Goal: Task Accomplishment & Management: Manage account settings

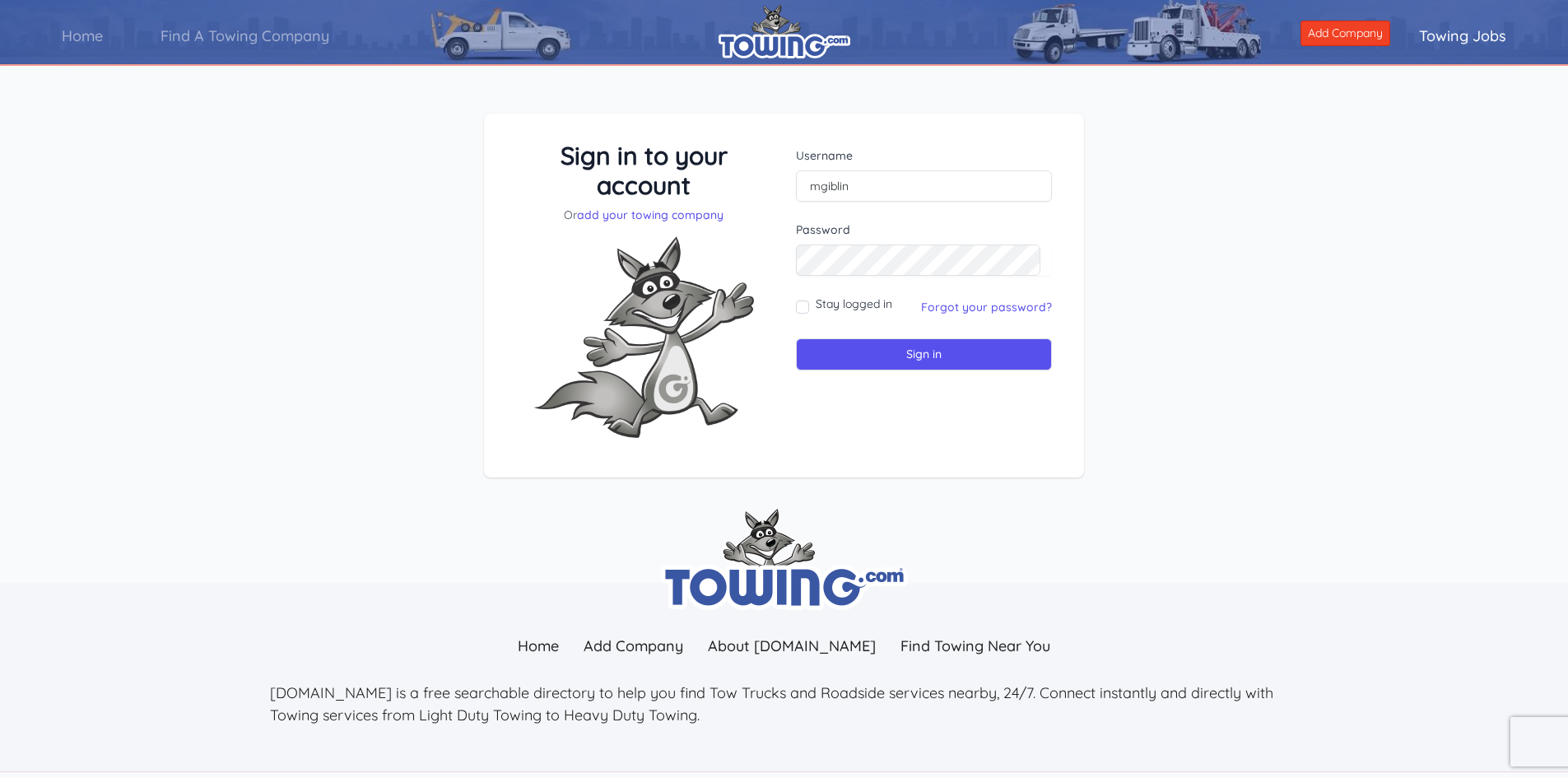
click at [853, 180] on input "mgiblin" at bounding box center [924, 185] width 256 height 31
click at [796, 338] on input "Sign in" at bounding box center [924, 354] width 256 height 32
click at [939, 199] on input "text" at bounding box center [924, 185] width 256 height 31
click at [733, 266] on img at bounding box center [644, 337] width 247 height 228
click at [796, 338] on input "Sign in" at bounding box center [924, 354] width 256 height 32
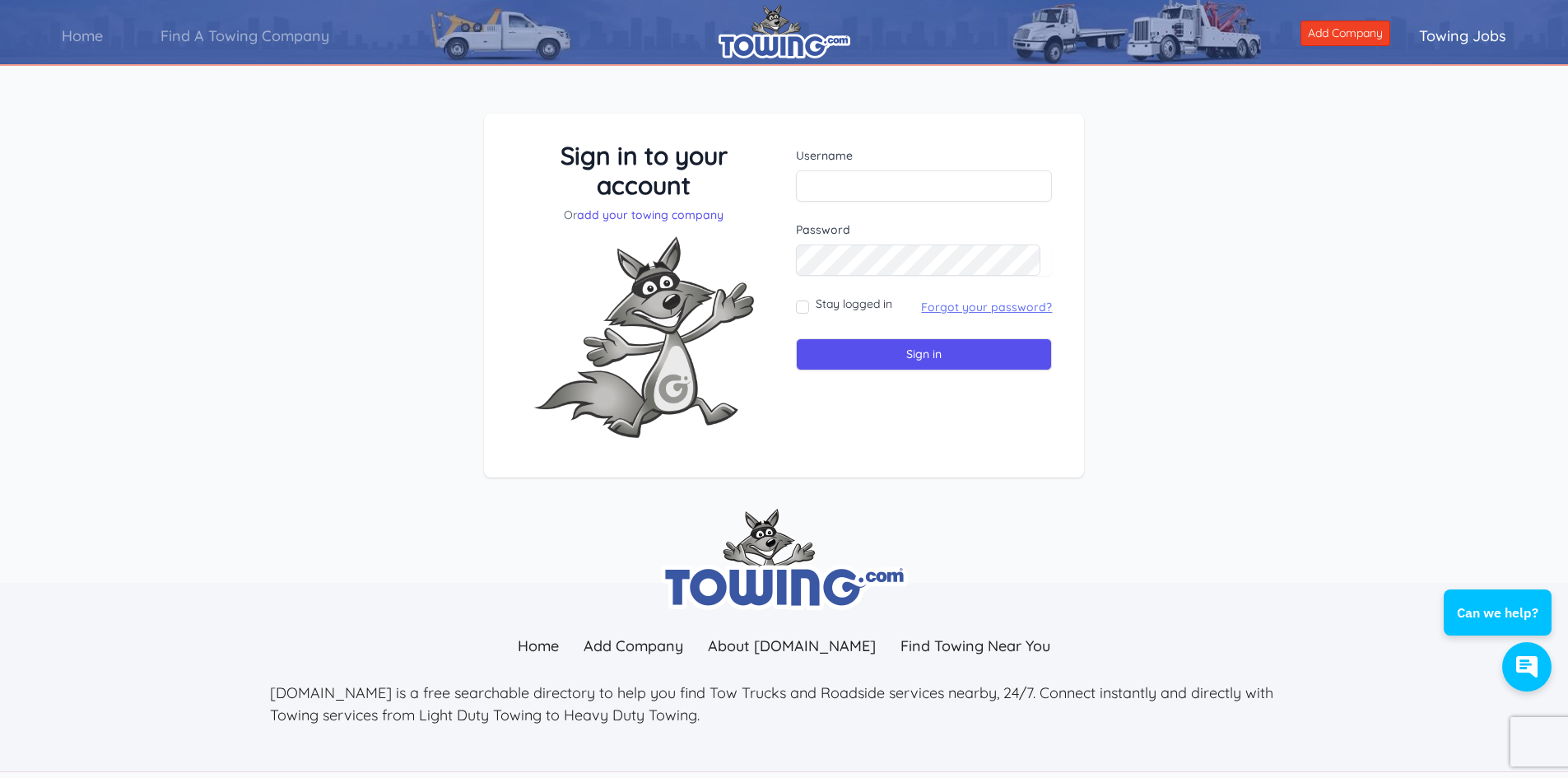
click at [991, 311] on link "Forgot your password?" at bounding box center [987, 307] width 131 height 15
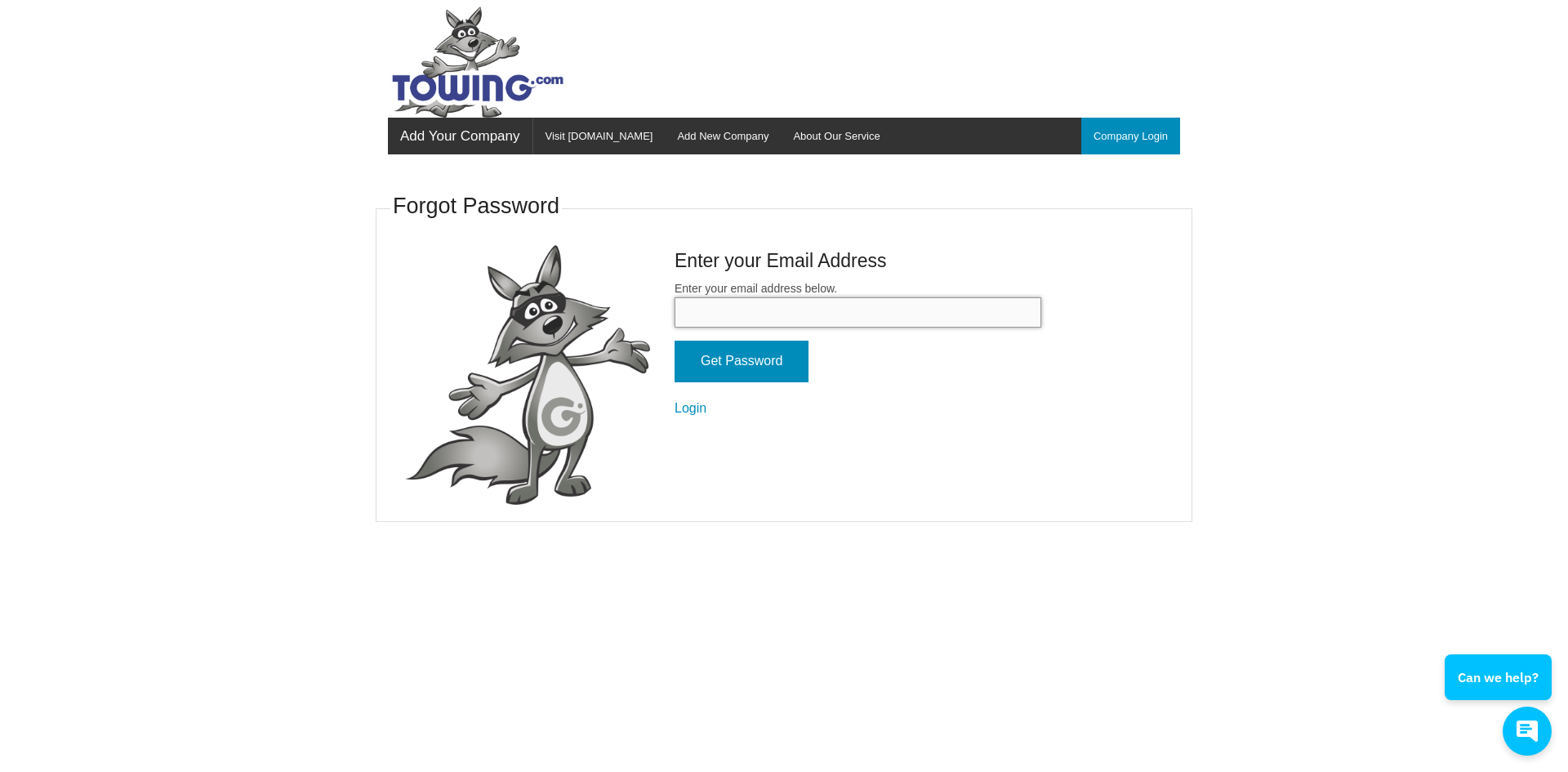
click at [793, 320] on input "Enter your email address below." at bounding box center [857, 313] width 367 height 31
type input "magtowing35001@gmail.com"
click at [778, 361] on input "Get Password" at bounding box center [741, 361] width 134 height 41
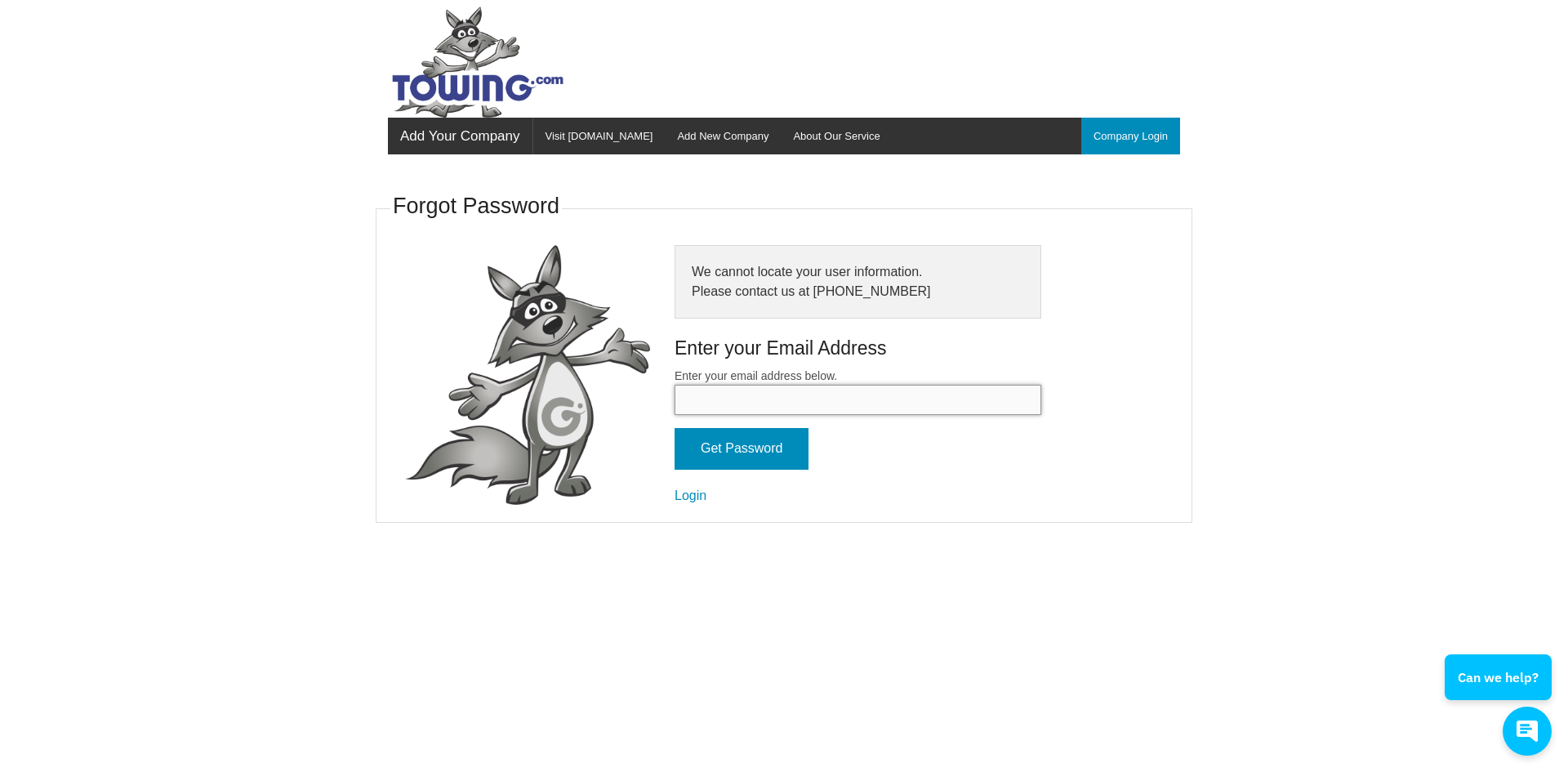
click at [799, 410] on input "Enter your email address below." at bounding box center [857, 399] width 367 height 31
type input "magtowing35001@gmail.com"
click at [719, 449] on input "Get Password" at bounding box center [741, 449] width 134 height 41
paste input "magtowing@mchsi.com"
type input "[EMAIL_ADDRESS][DOMAIN_NAME]"
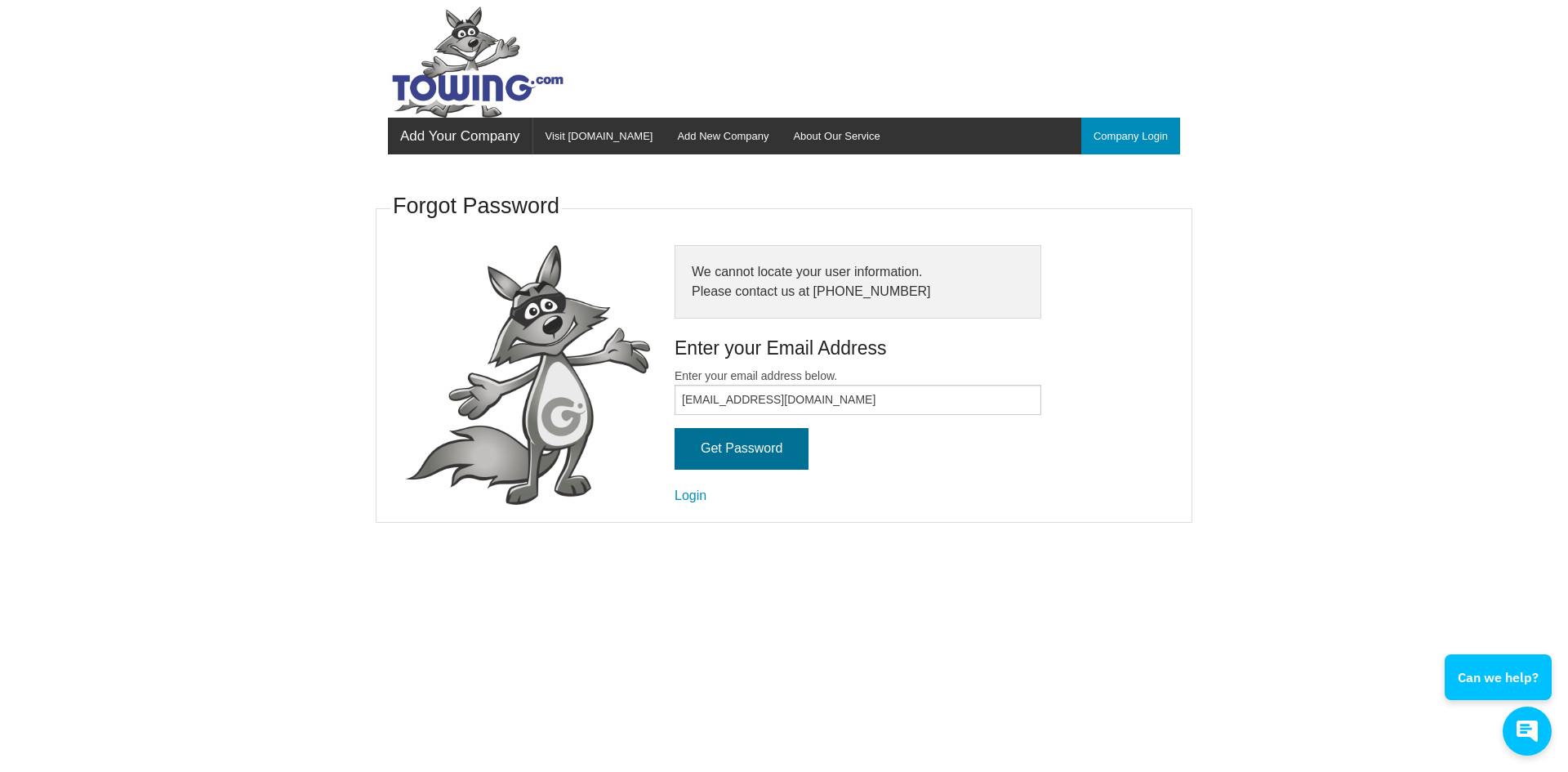
click at [750, 453] on input "Get Password" at bounding box center [741, 449] width 134 height 41
click at [693, 496] on link "Login" at bounding box center [690, 495] width 32 height 14
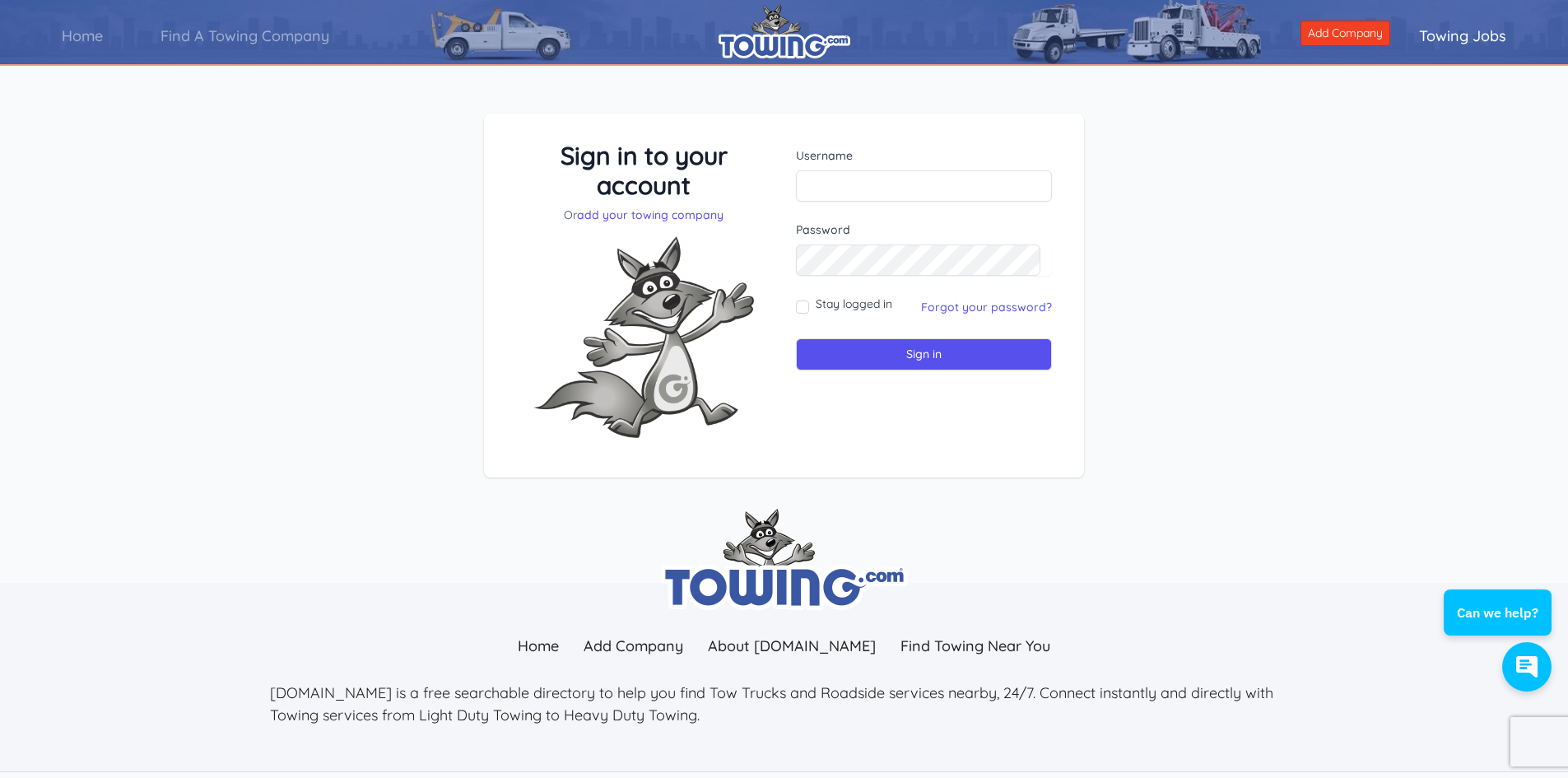
click at [847, 170] on div "Username" at bounding box center [924, 174] width 256 height 55
click at [848, 181] on input "text" at bounding box center [924, 185] width 256 height 31
type input "mgiblin"
click at [796, 338] on input "Sign in" at bounding box center [924, 354] width 256 height 32
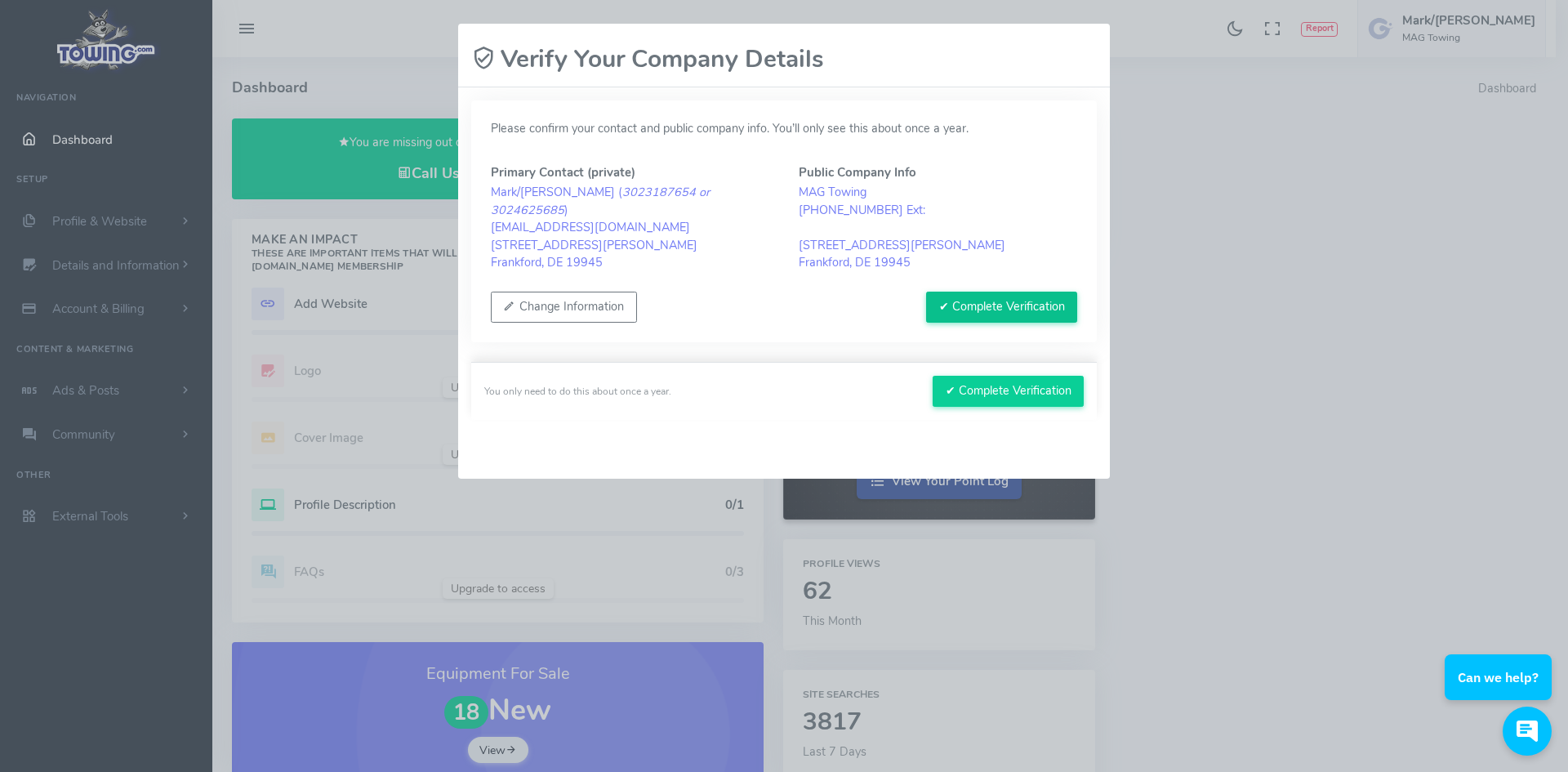
click at [972, 305] on button "✔ Complete Verification" at bounding box center [1000, 307] width 151 height 31
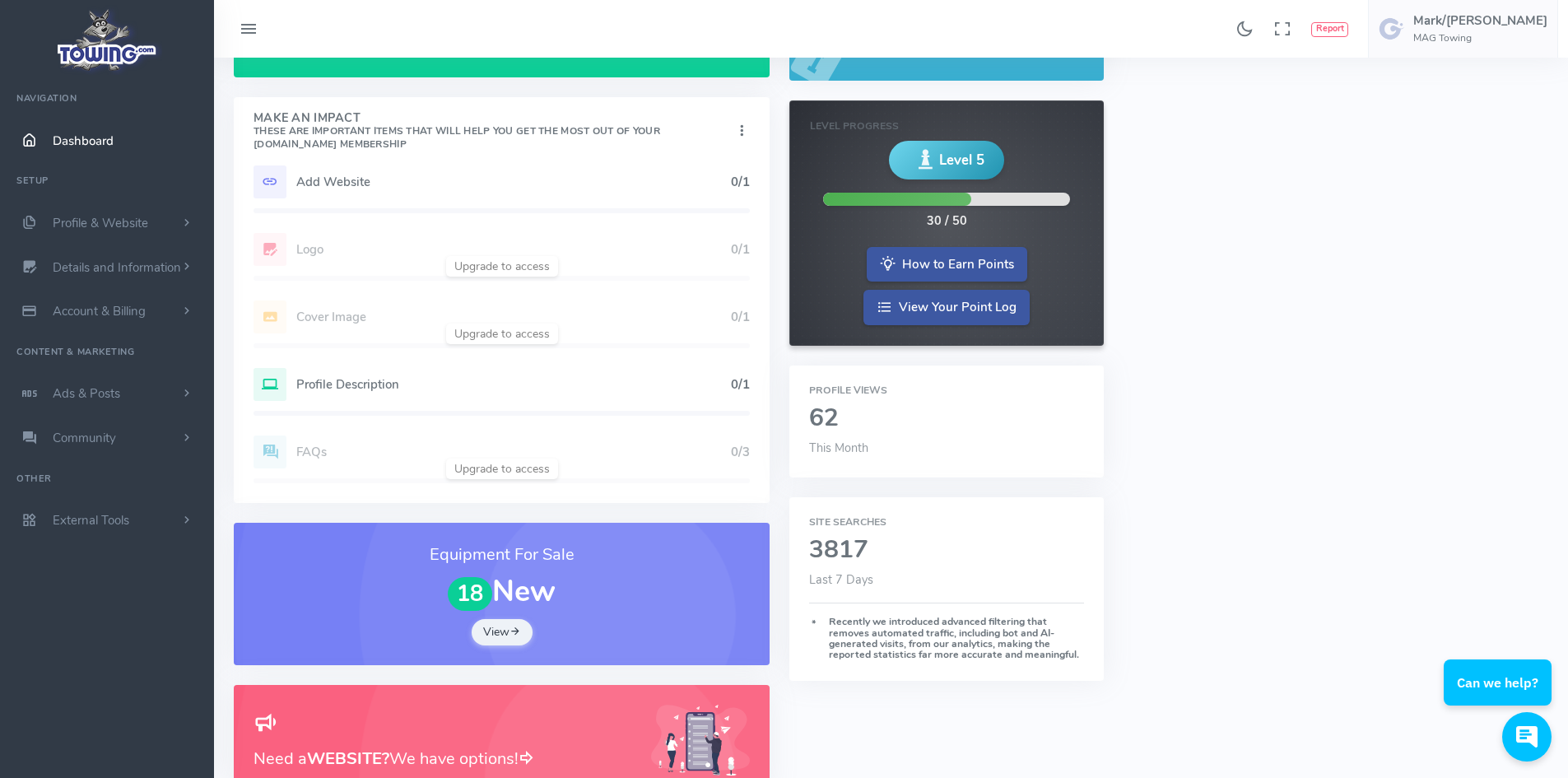
scroll to position [247, 0]
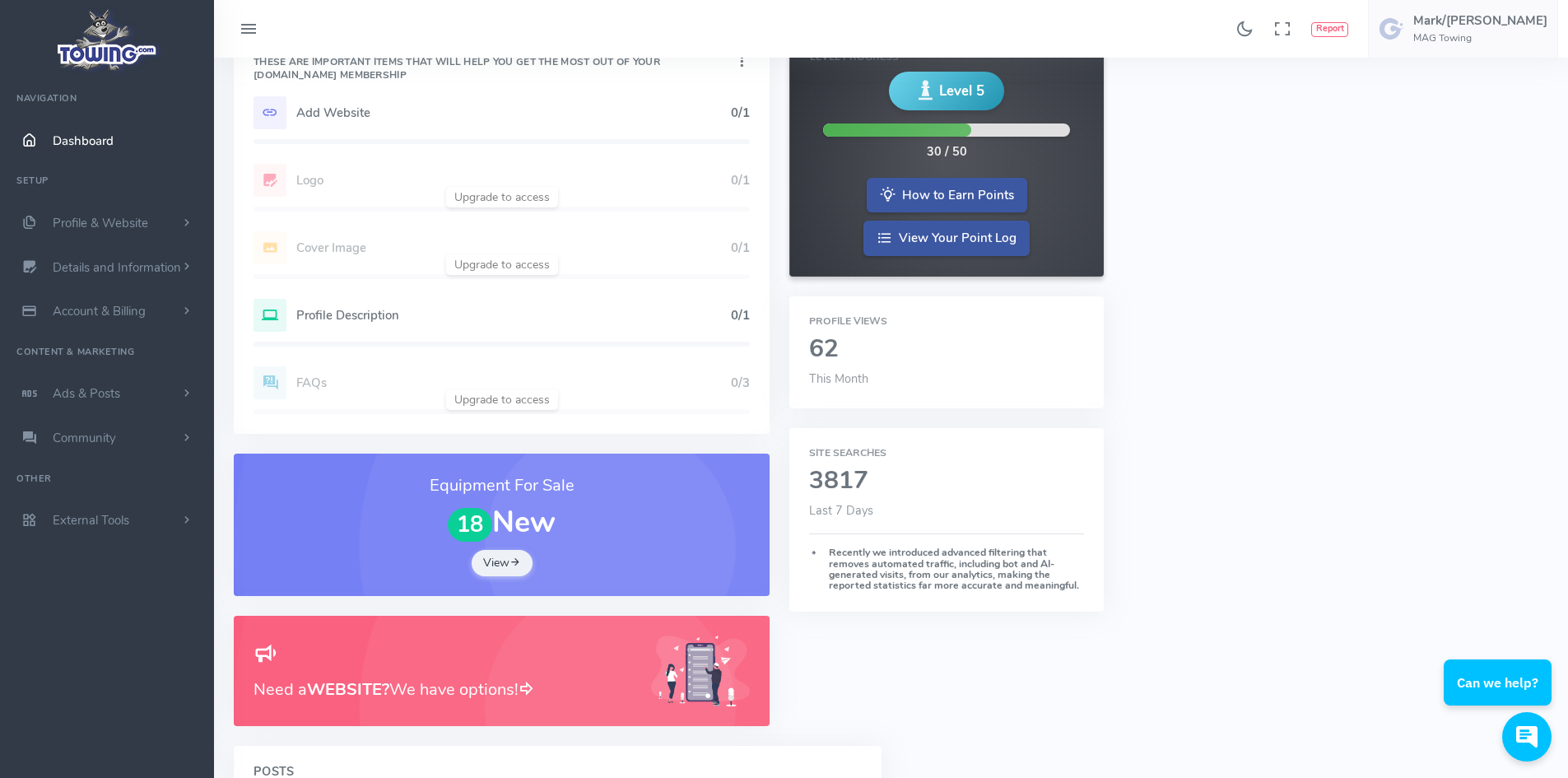
click at [337, 113] on h5 "Add Website" at bounding box center [513, 112] width 434 height 13
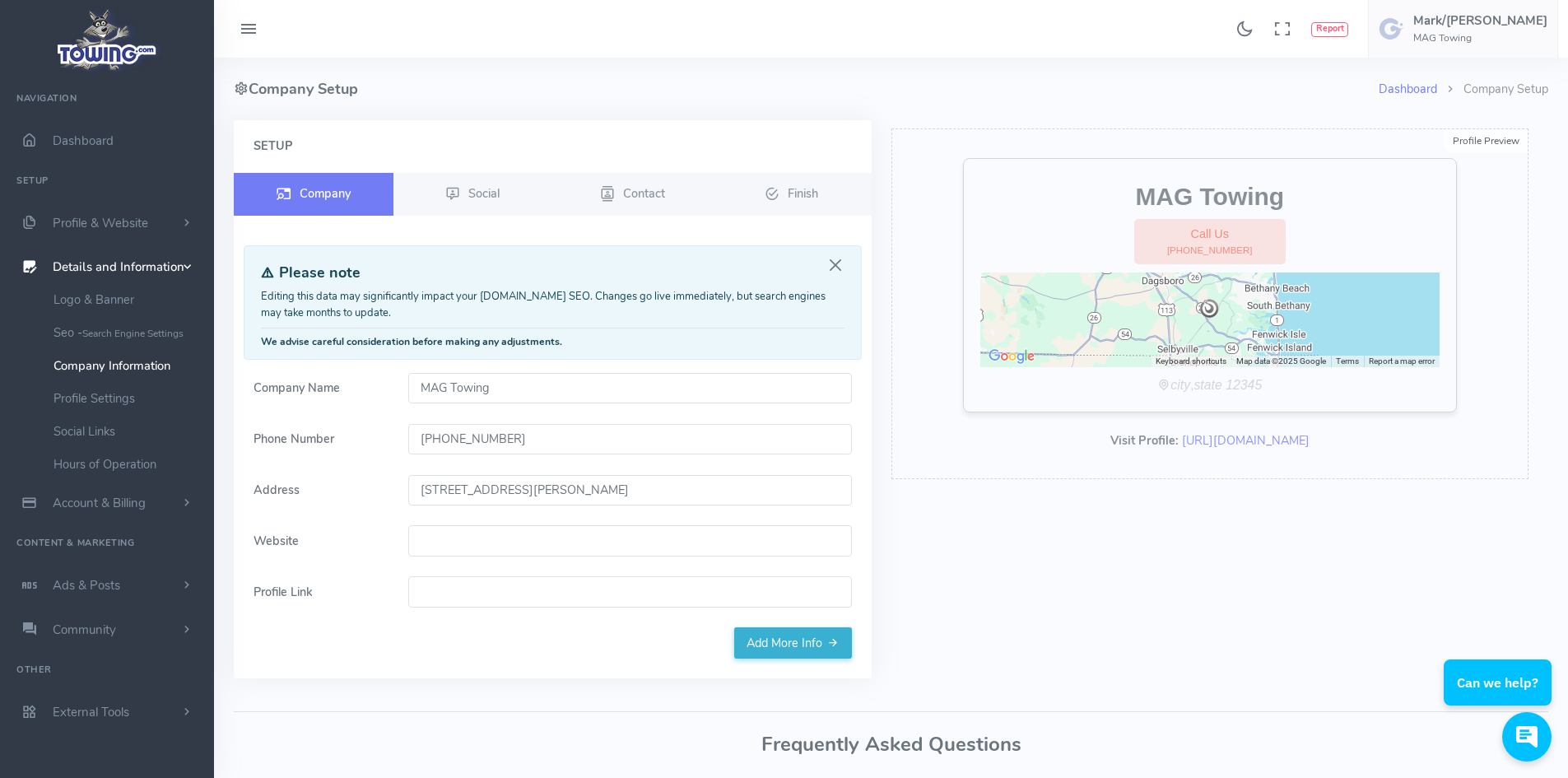
paste input "[URL][DOMAIN_NAME]"
type input "[URL][DOMAIN_NAME]"
click at [780, 644] on link "Add More Info" at bounding box center [793, 642] width 117 height 31
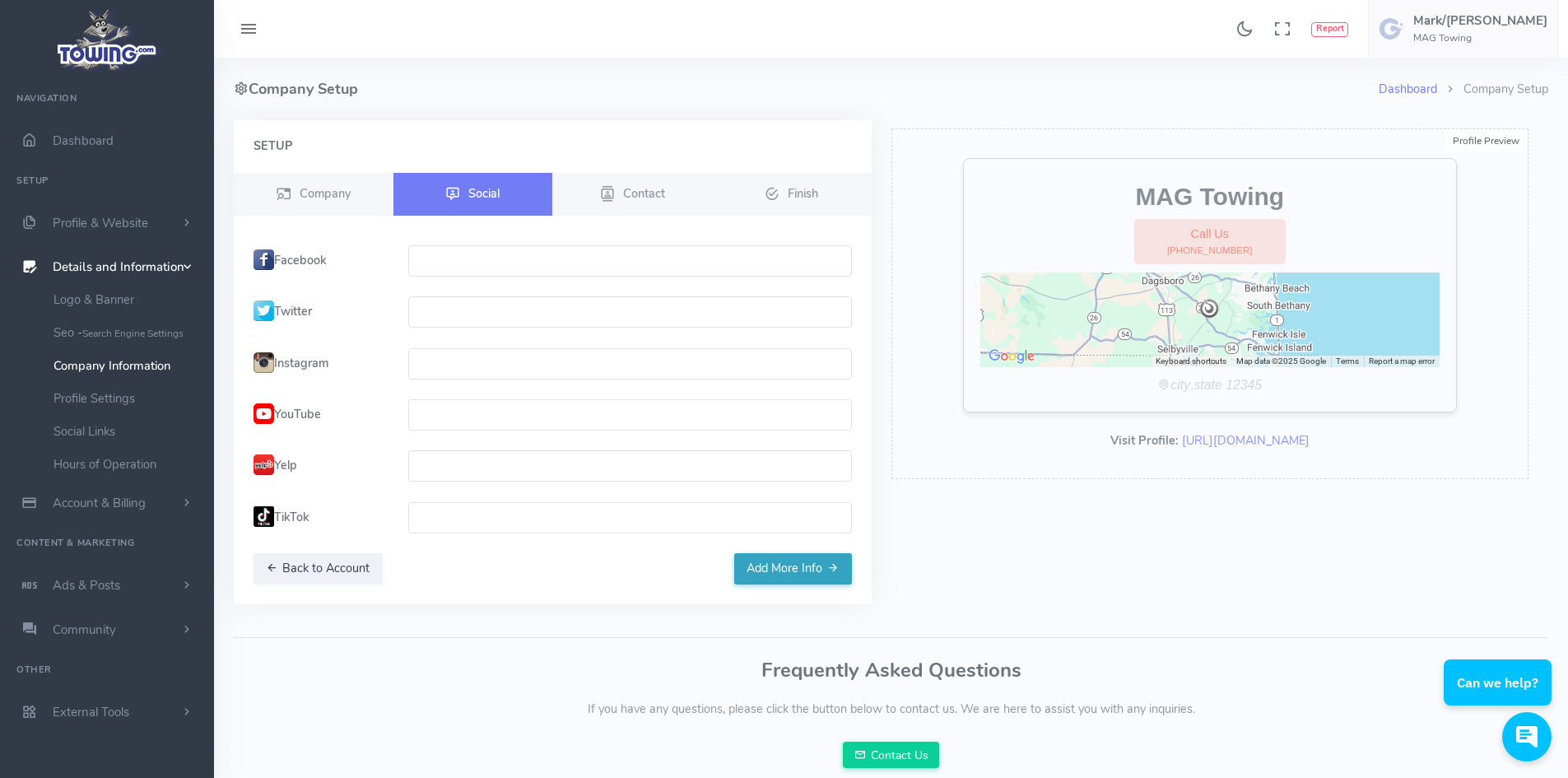
click at [794, 568] on button "Add More Info" at bounding box center [793, 568] width 117 height 31
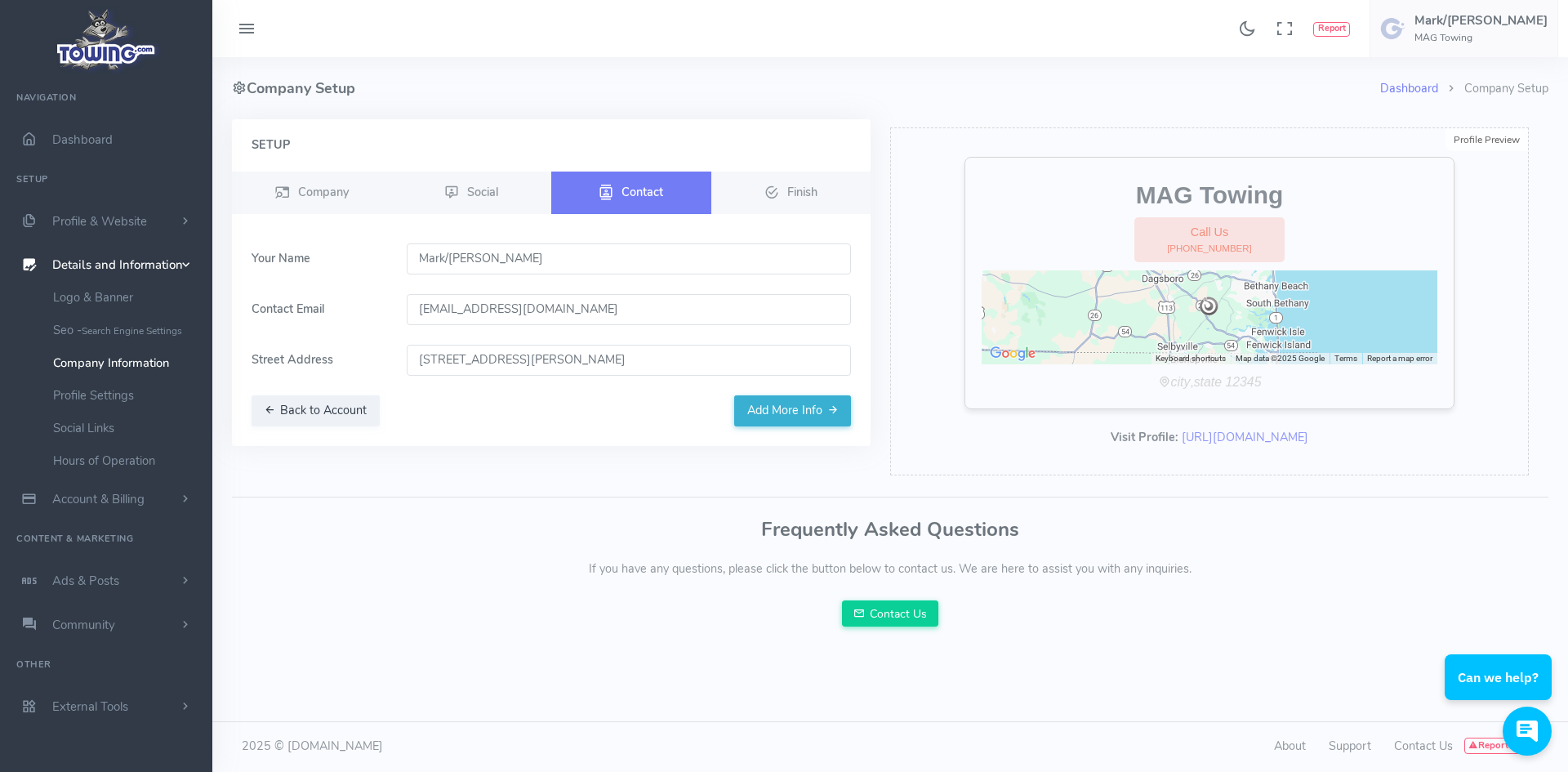
drag, startPoint x: 443, startPoint y: 255, endPoint x: 557, endPoint y: 265, distance: 114.4
click at [557, 265] on input "Mark/[PERSON_NAME]" at bounding box center [630, 258] width 445 height 31
type input "Mark"
click at [498, 446] on div "Setup Company Social Contact Finish" at bounding box center [551, 282] width 639 height 326
click at [789, 403] on button "Add More Info" at bounding box center [792, 410] width 116 height 31
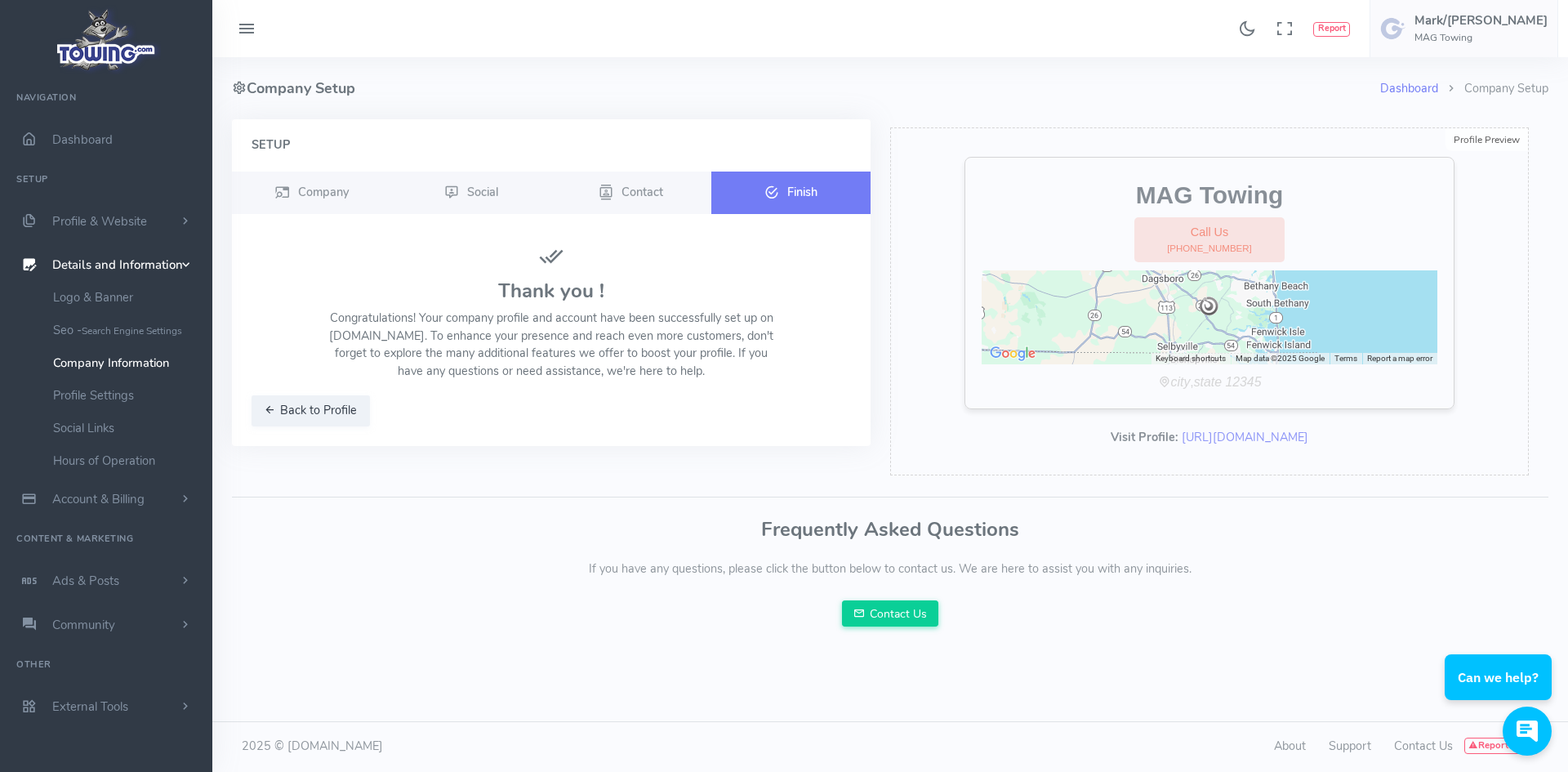
click at [767, 195] on icon at bounding box center [771, 193] width 15 height 20
click at [245, 24] on icon at bounding box center [246, 30] width 20 height 27
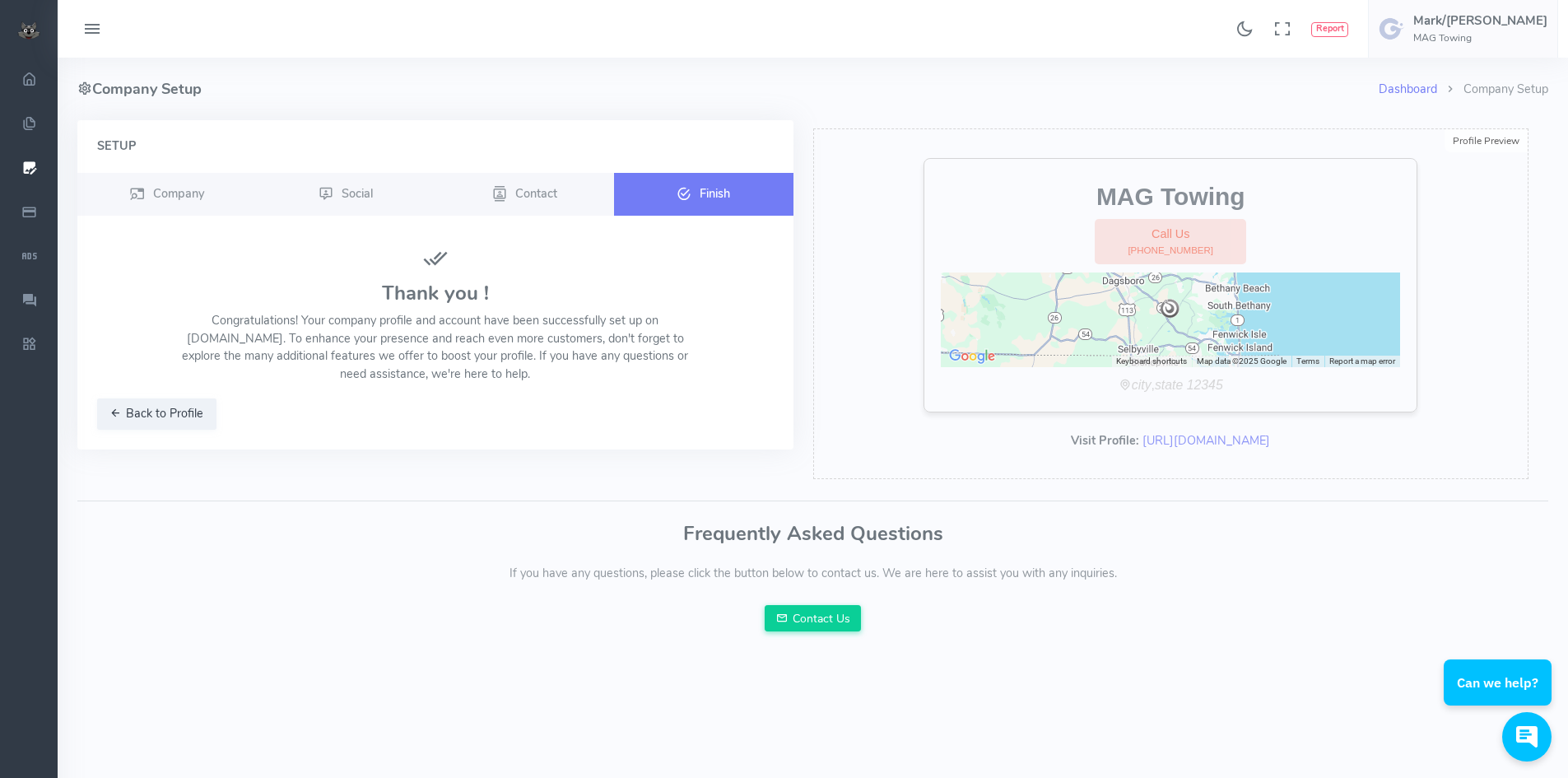
click at [85, 41] on icon at bounding box center [92, 30] width 20 height 27
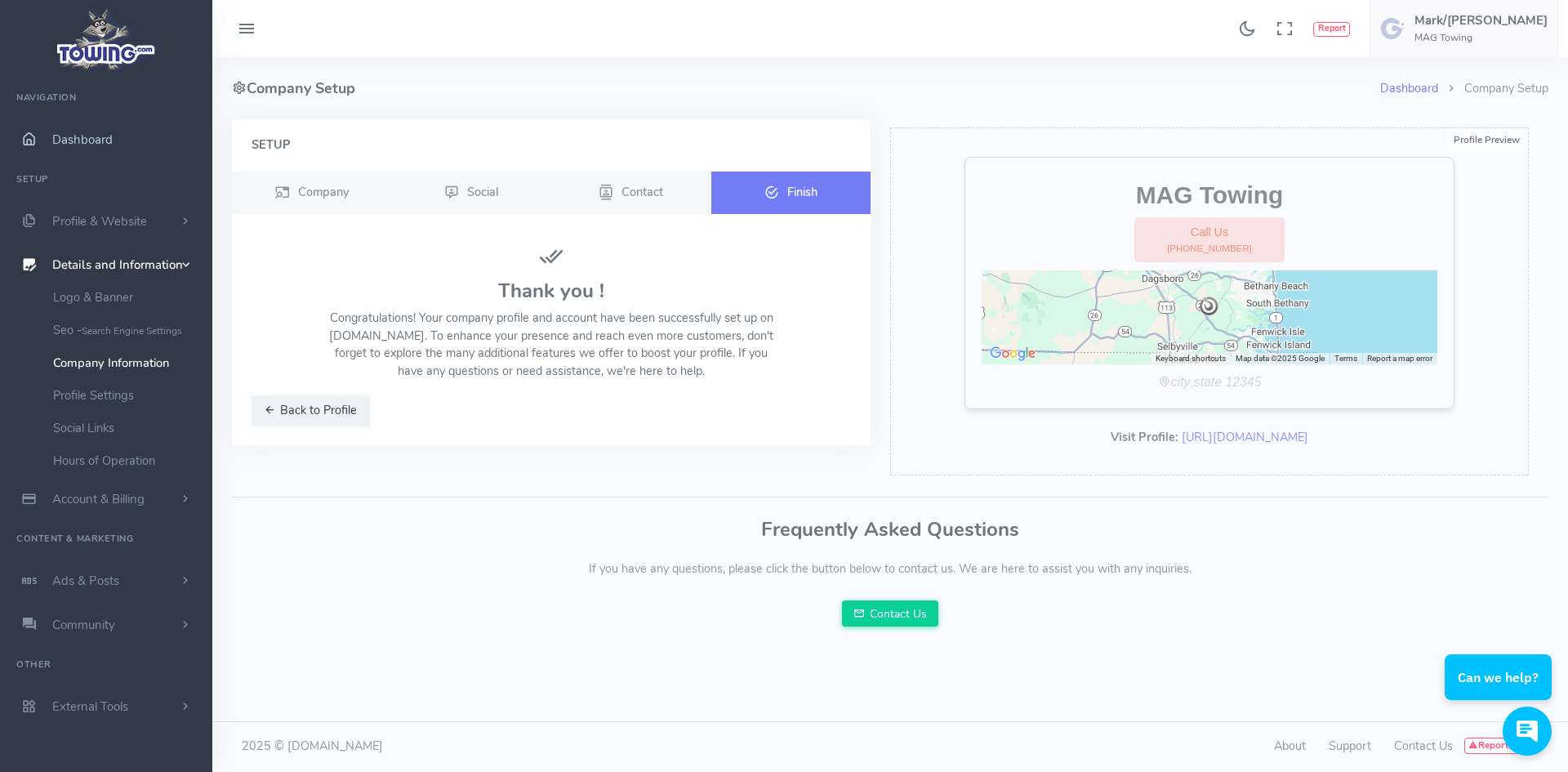
click at [83, 138] on span "Dashboard" at bounding box center [82, 139] width 60 height 17
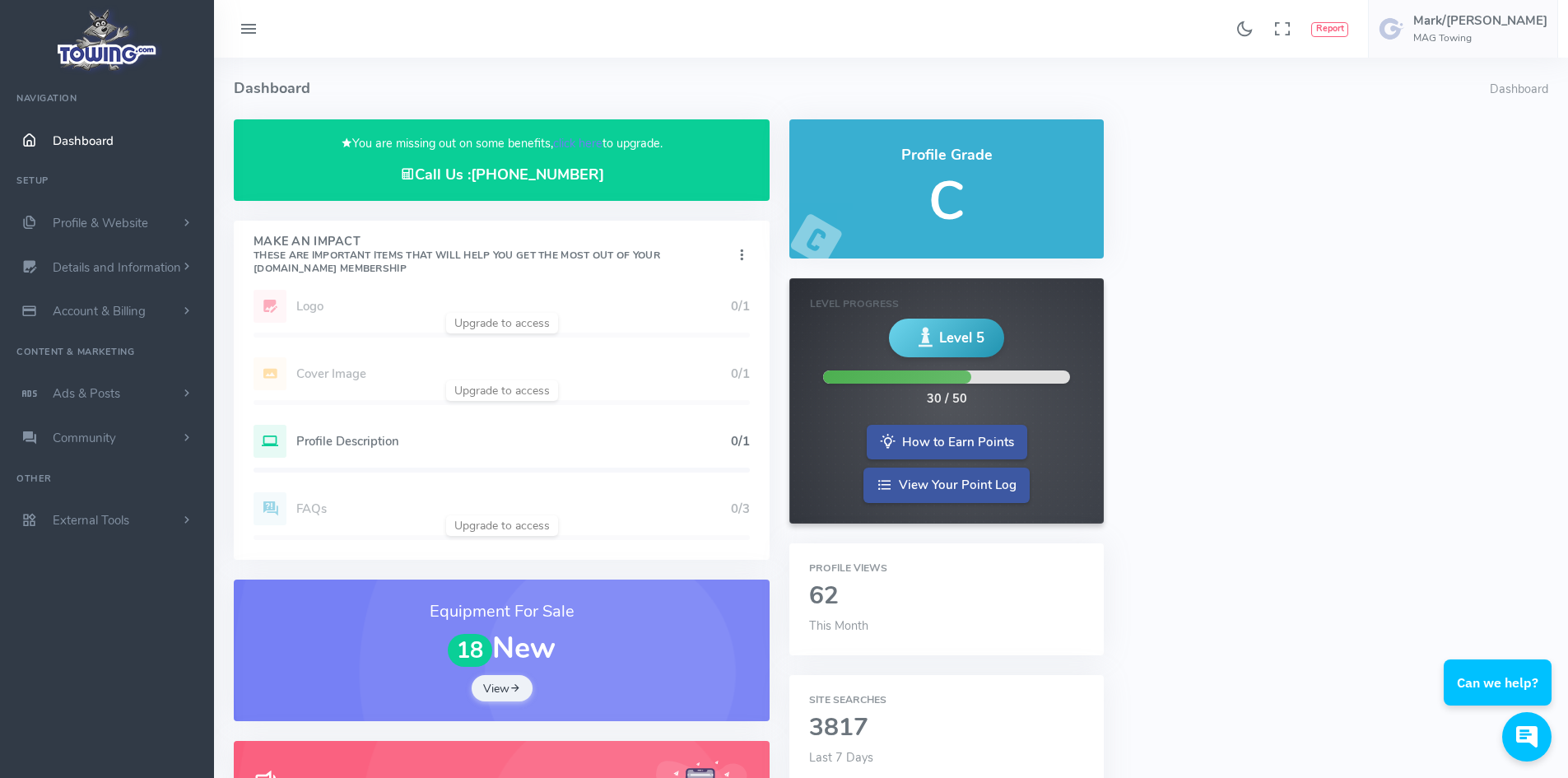
click at [495, 442] on h5 "Profile Description" at bounding box center [513, 440] width 434 height 13
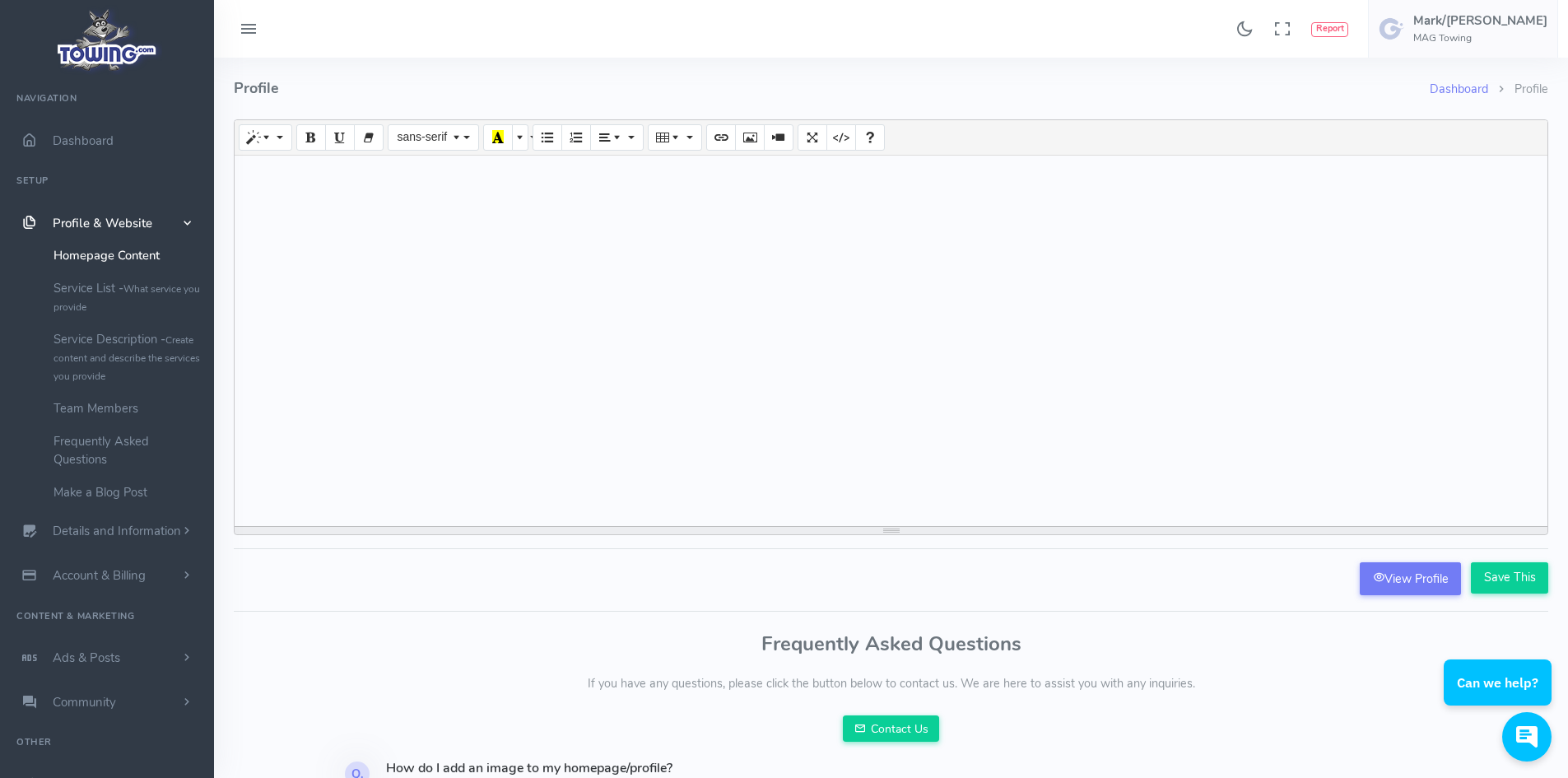
paste div
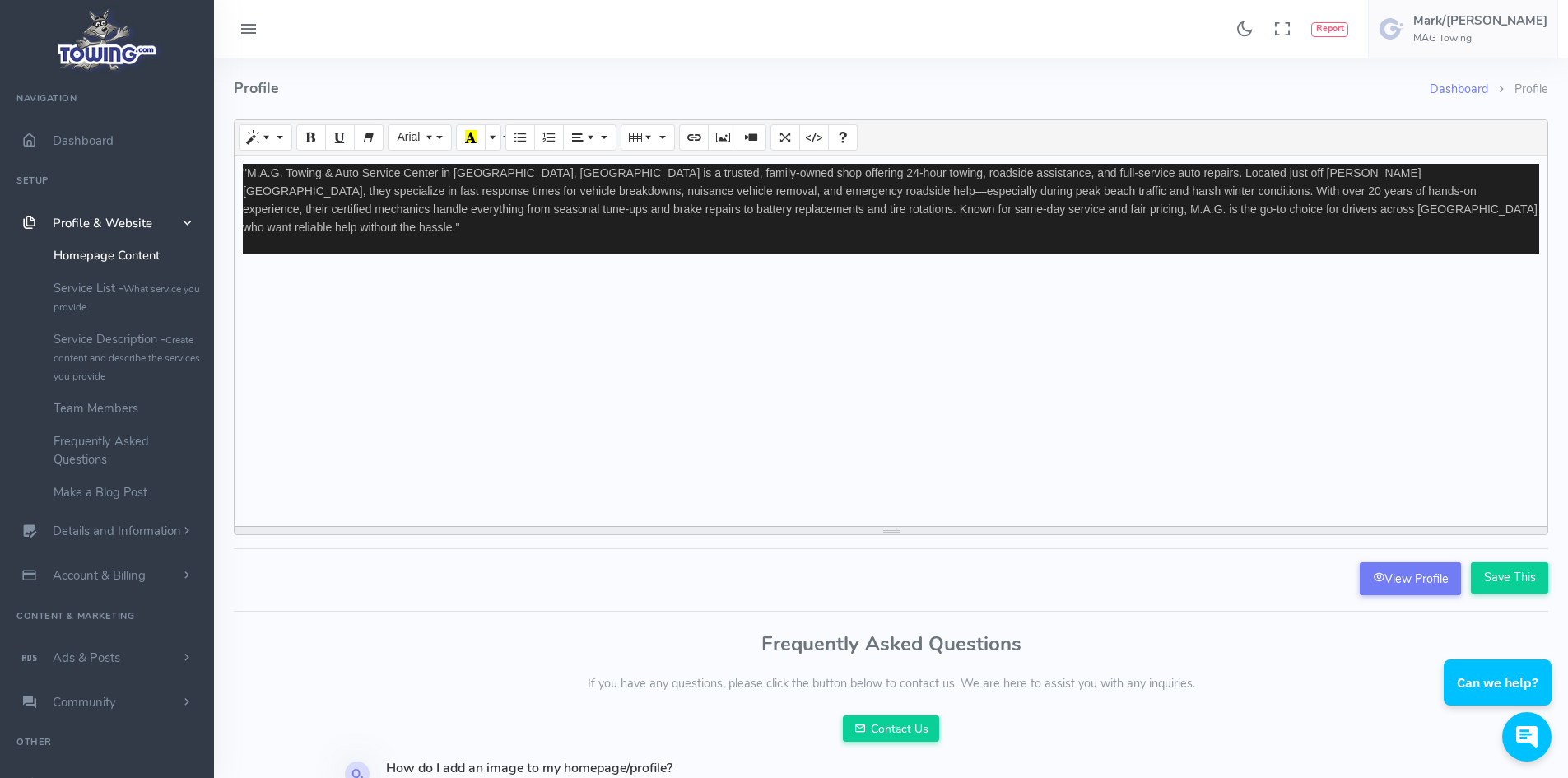
click at [459, 382] on div ""M.A.G. Towing & Auto Service Center in [GEOGRAPHIC_DATA], [GEOGRAPHIC_DATA] is…" at bounding box center [890, 341] width 1313 height 371
click at [883, 169] on div ""M.A.G. Towing & Auto Service Center in [GEOGRAPHIC_DATA], [GEOGRAPHIC_DATA] is…" at bounding box center [890, 200] width 1297 height 73
click at [902, 201] on div ""M.A.G. Towing & Auto Service Center in [GEOGRAPHIC_DATA], [GEOGRAPHIC_DATA] is…" at bounding box center [890, 200] width 1297 height 73
click at [1489, 571] on input "Save This" at bounding box center [1509, 577] width 78 height 31
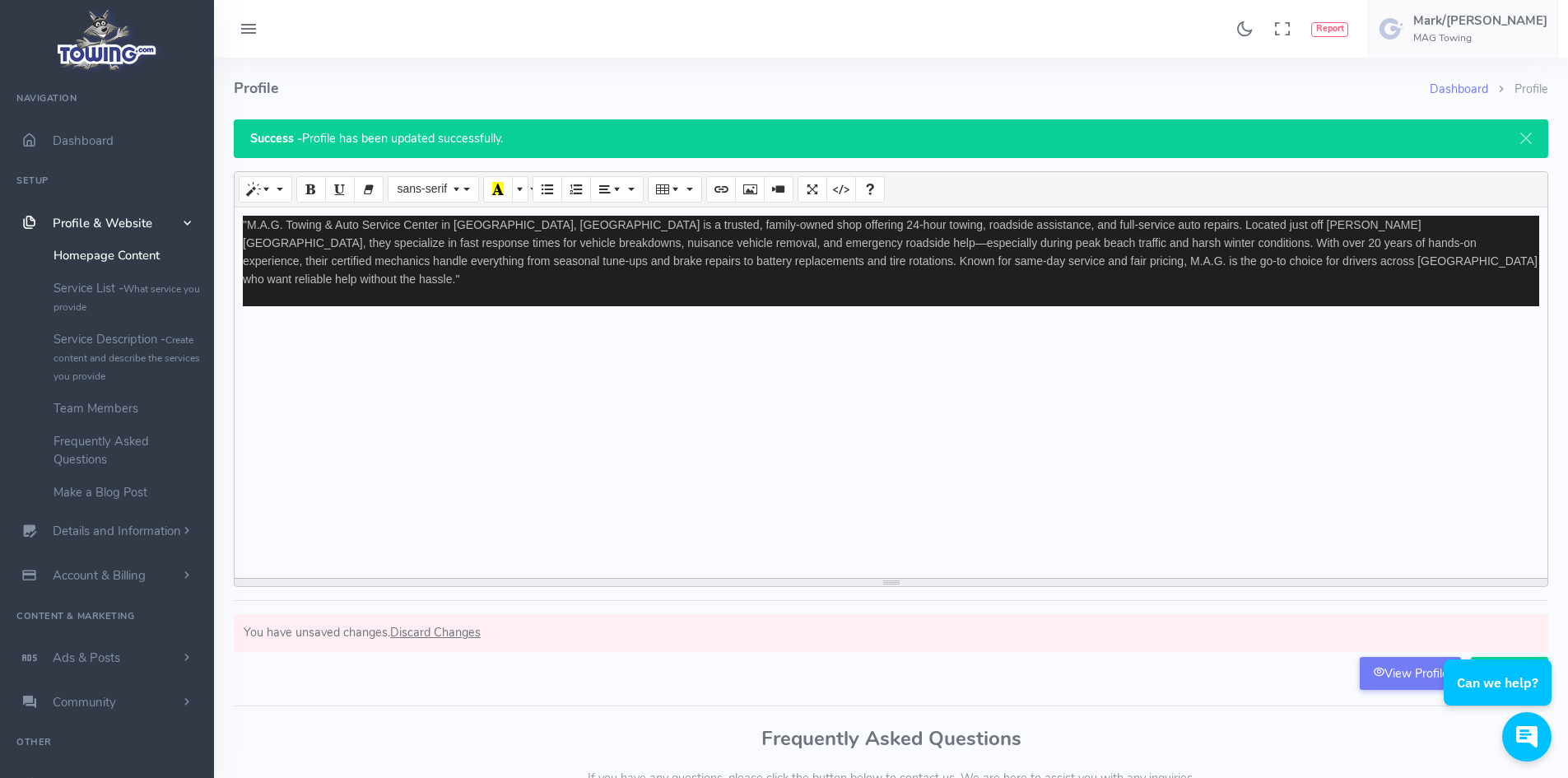
click at [328, 236] on div ""M.A.G. Towing & Auto Service Center in Frankford, DE is a trusted, family-owne…" at bounding box center [890, 251] width 1297 height 73
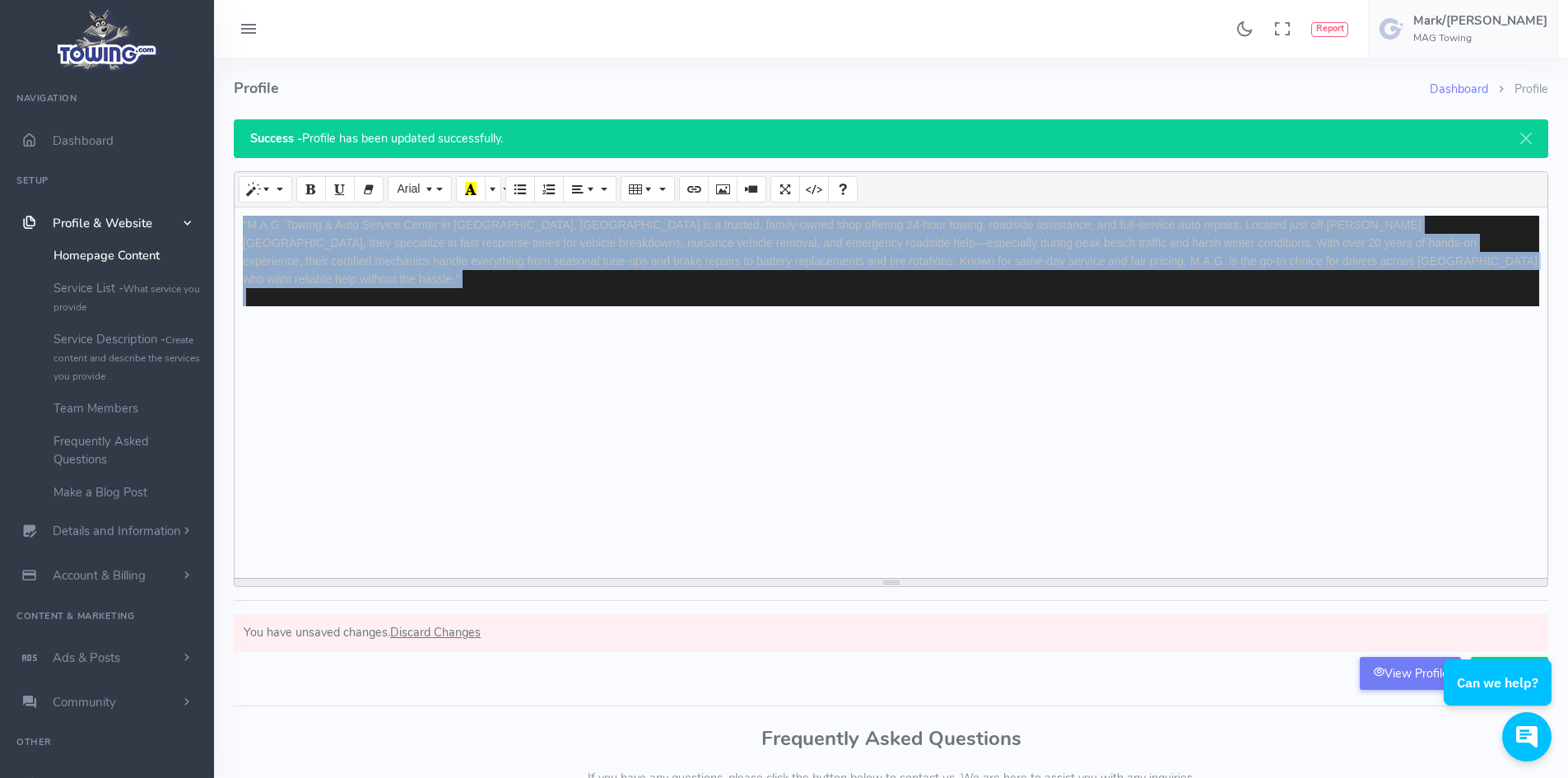
click at [328, 236] on div ""M.A.G. Towing & Auto Service Center in Frankford, DE is a trusted, family-owne…" at bounding box center [890, 251] width 1297 height 73
click at [473, 190] on icon "Recent Color" at bounding box center [471, 188] width 12 height 13
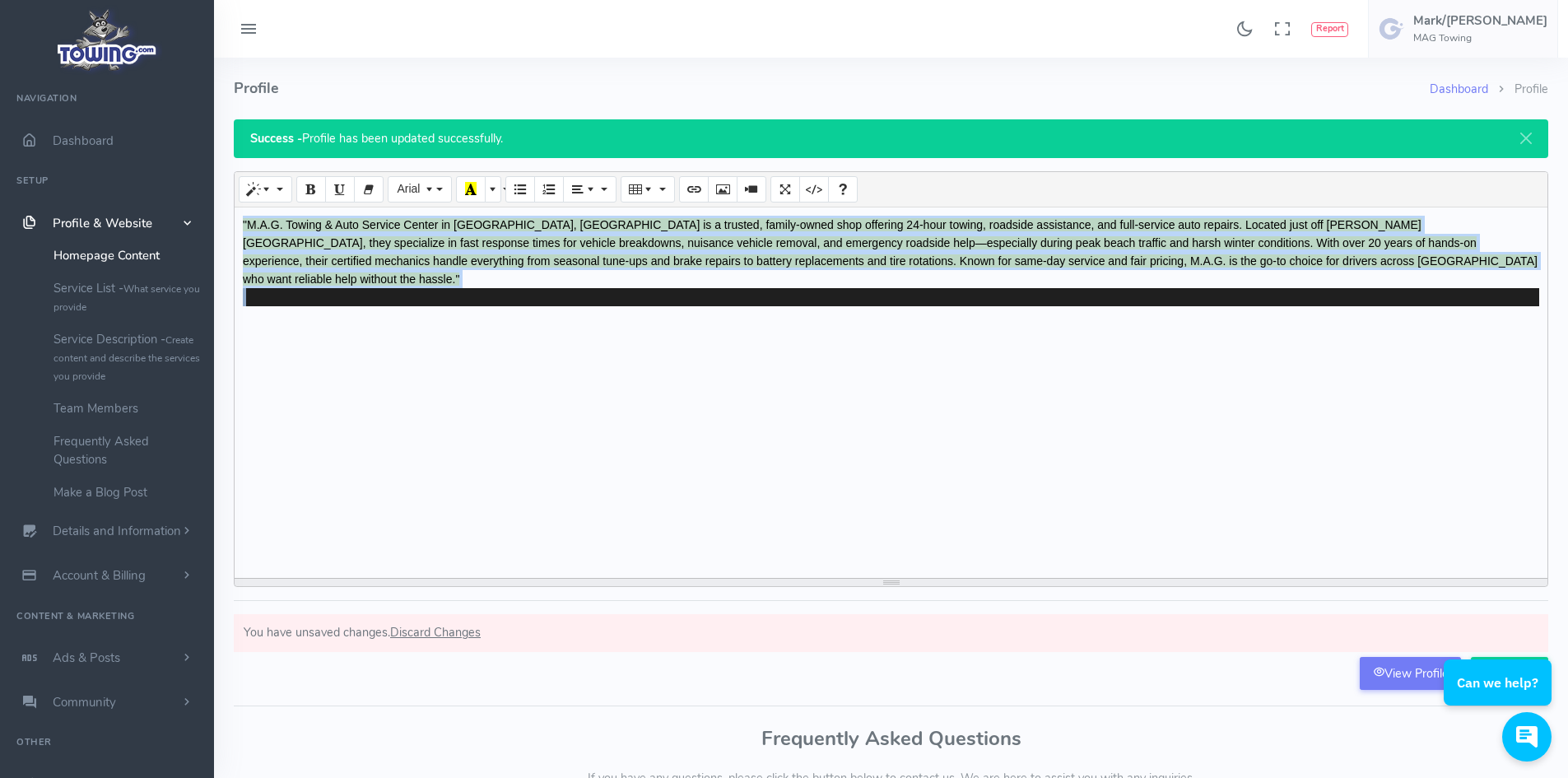
click at [583, 379] on div ""M.A.G. Towing & Auto Service Center in Frankford, DE is a trusted, family-owne…" at bounding box center [890, 392] width 1313 height 371
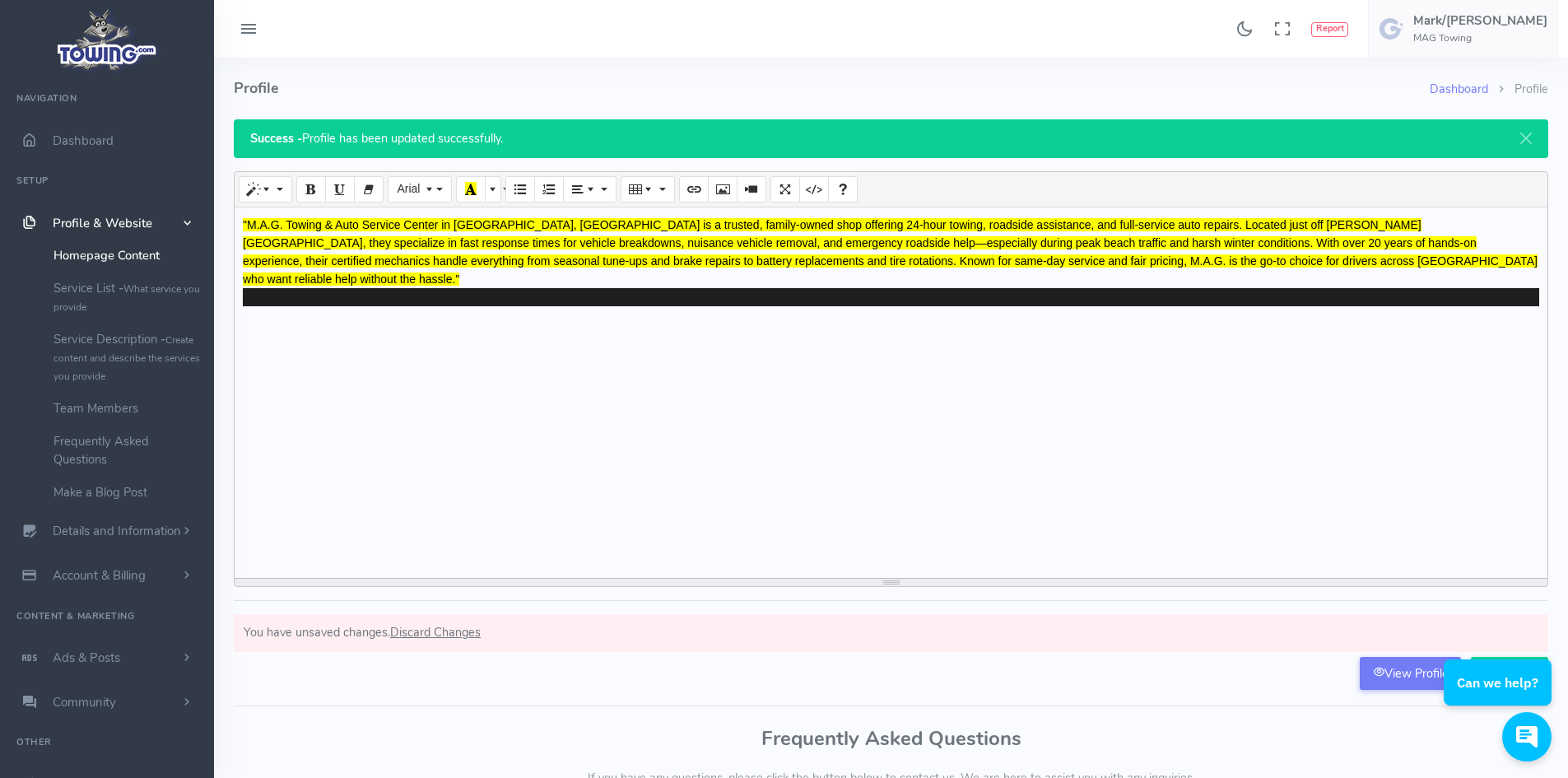
click at [382, 227] on span ""M.A.G. Towing & Auto Service Center in Frankford, DE is a trusted, family-owne…" at bounding box center [889, 252] width 1295 height 68
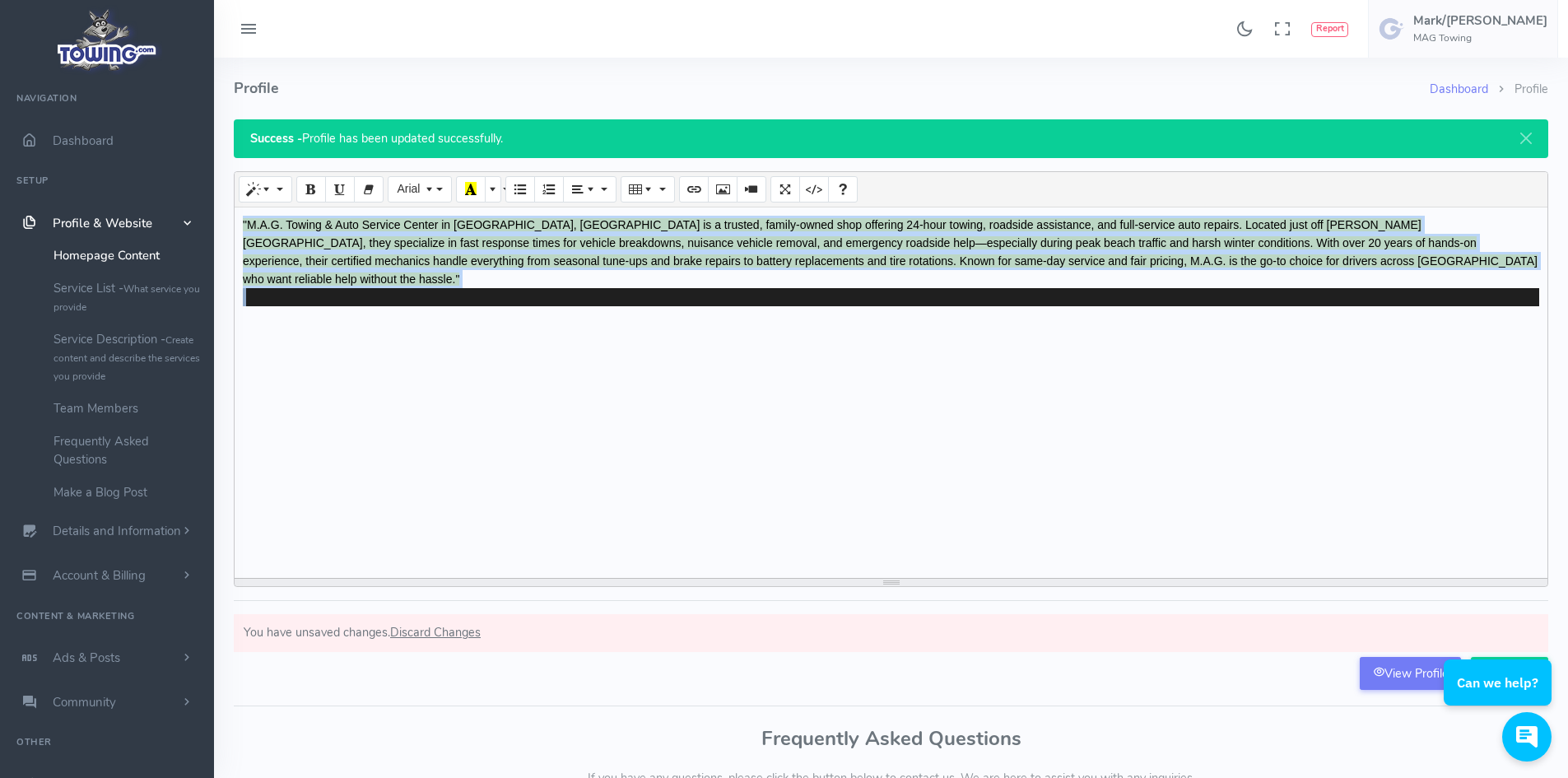
click at [382, 227] on span ""M.A.G. Towing & Auto Service Center in Frankford, DE is a trusted, family-owne…" at bounding box center [889, 252] width 1295 height 68
click at [491, 189] on span "More Color" at bounding box center [495, 188] width 12 height 13
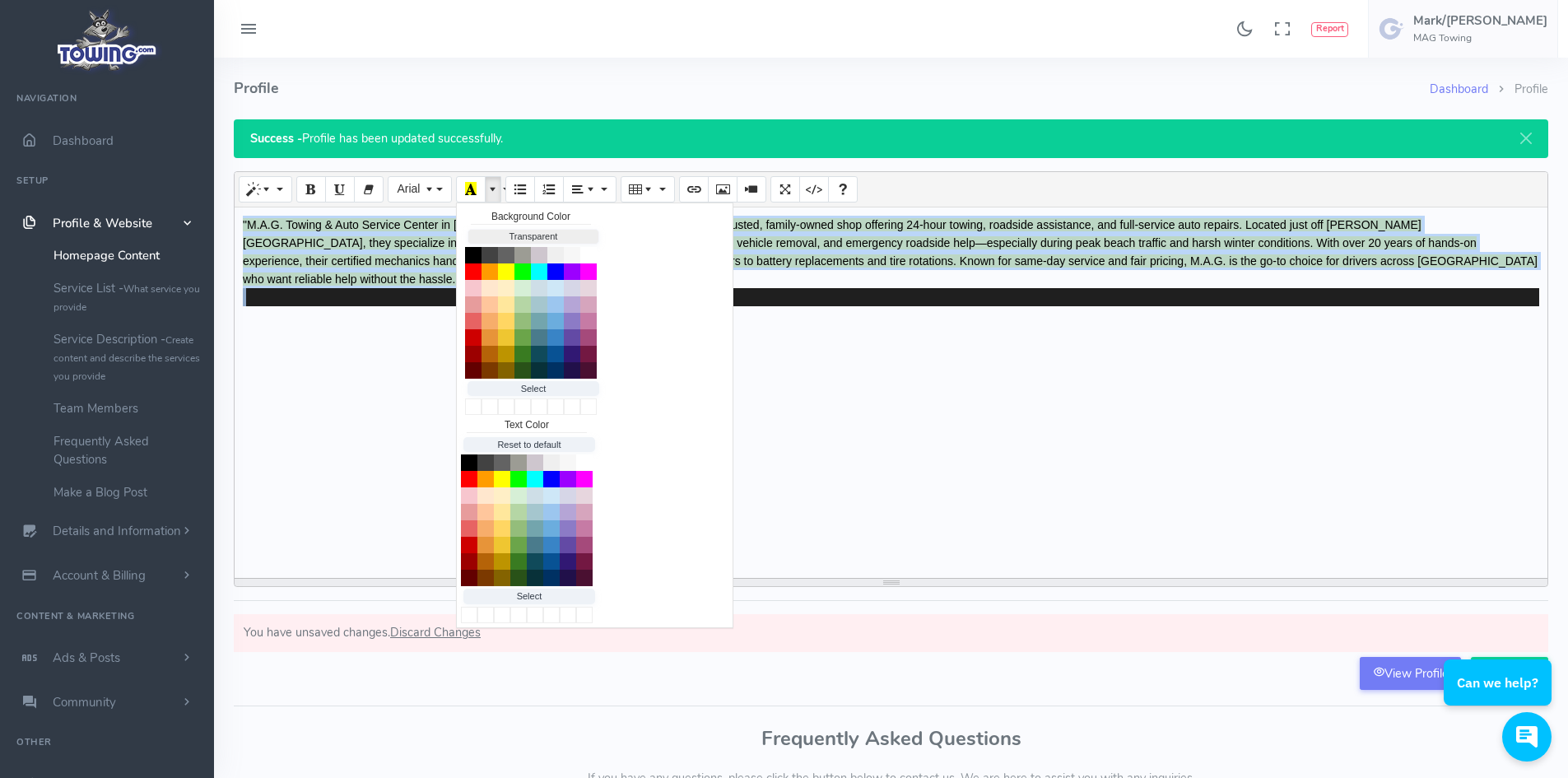
click at [504, 238] on button "Transparent" at bounding box center [534, 236] width 132 height 16
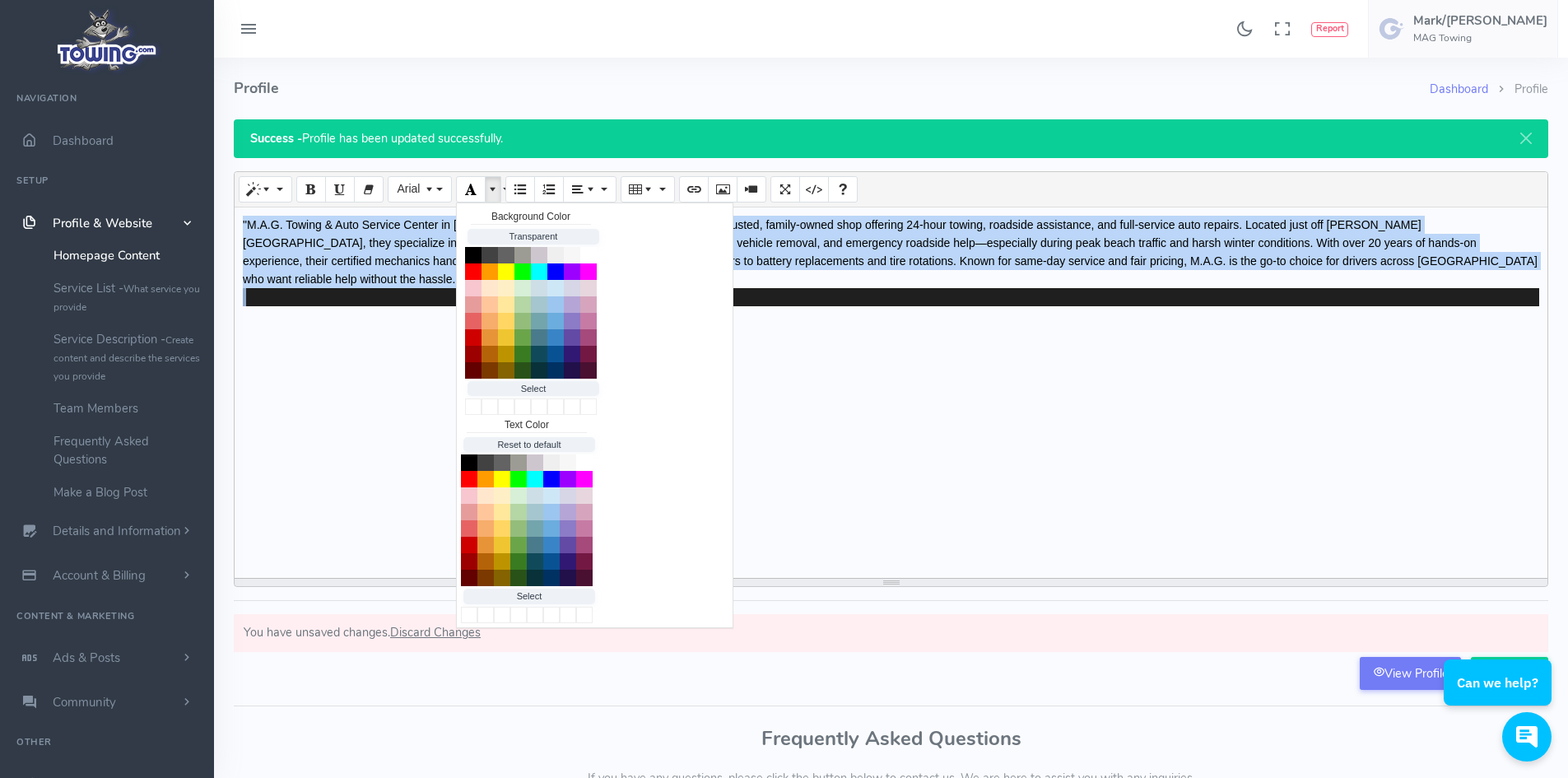
click at [346, 305] on div ""M.A.G. Towing & Auto Service Center in Frankford, DE is a trusted, family-owne…" at bounding box center [890, 392] width 1313 height 371
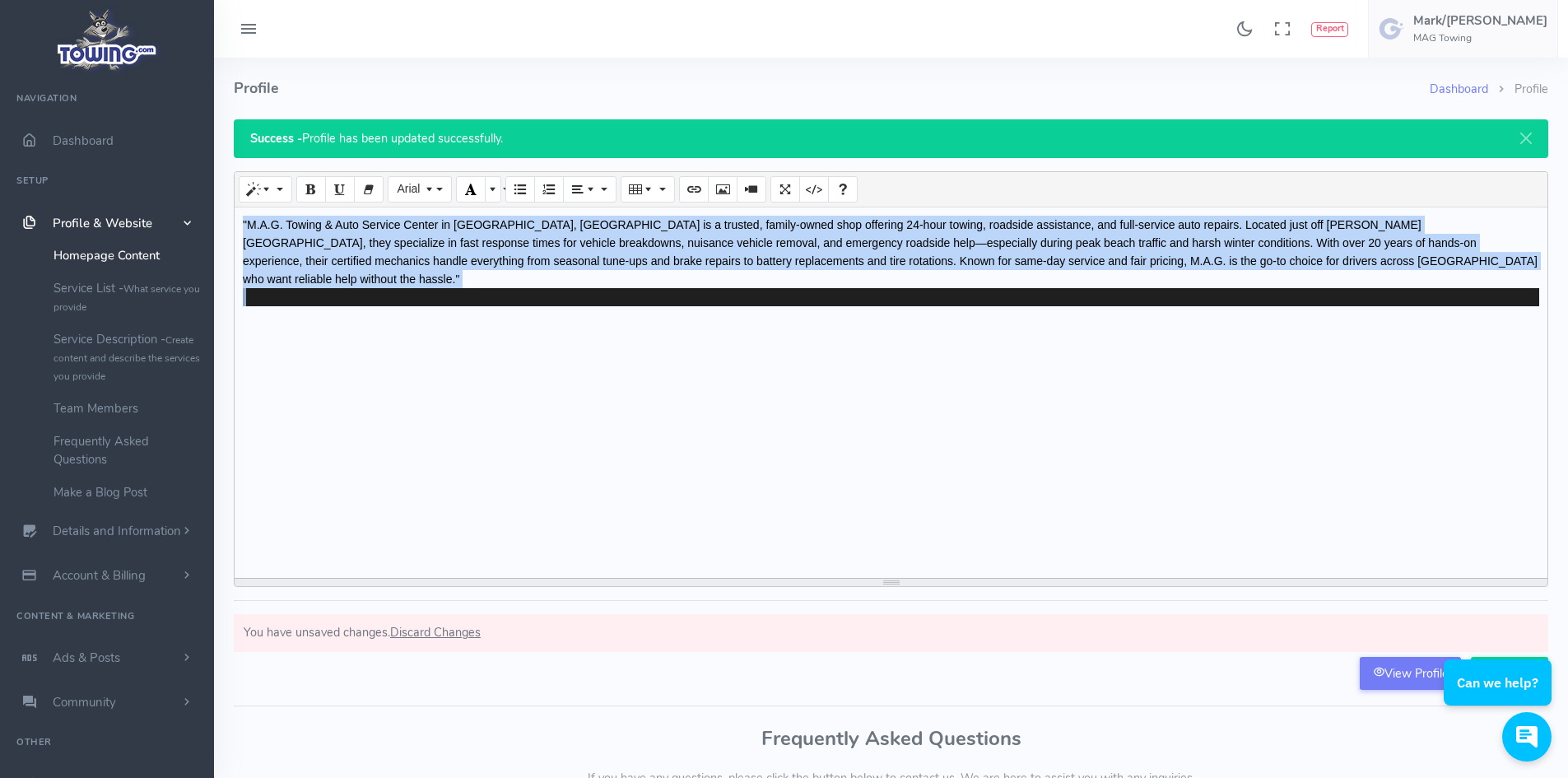
click at [363, 288] on div at bounding box center [890, 297] width 1297 height 18
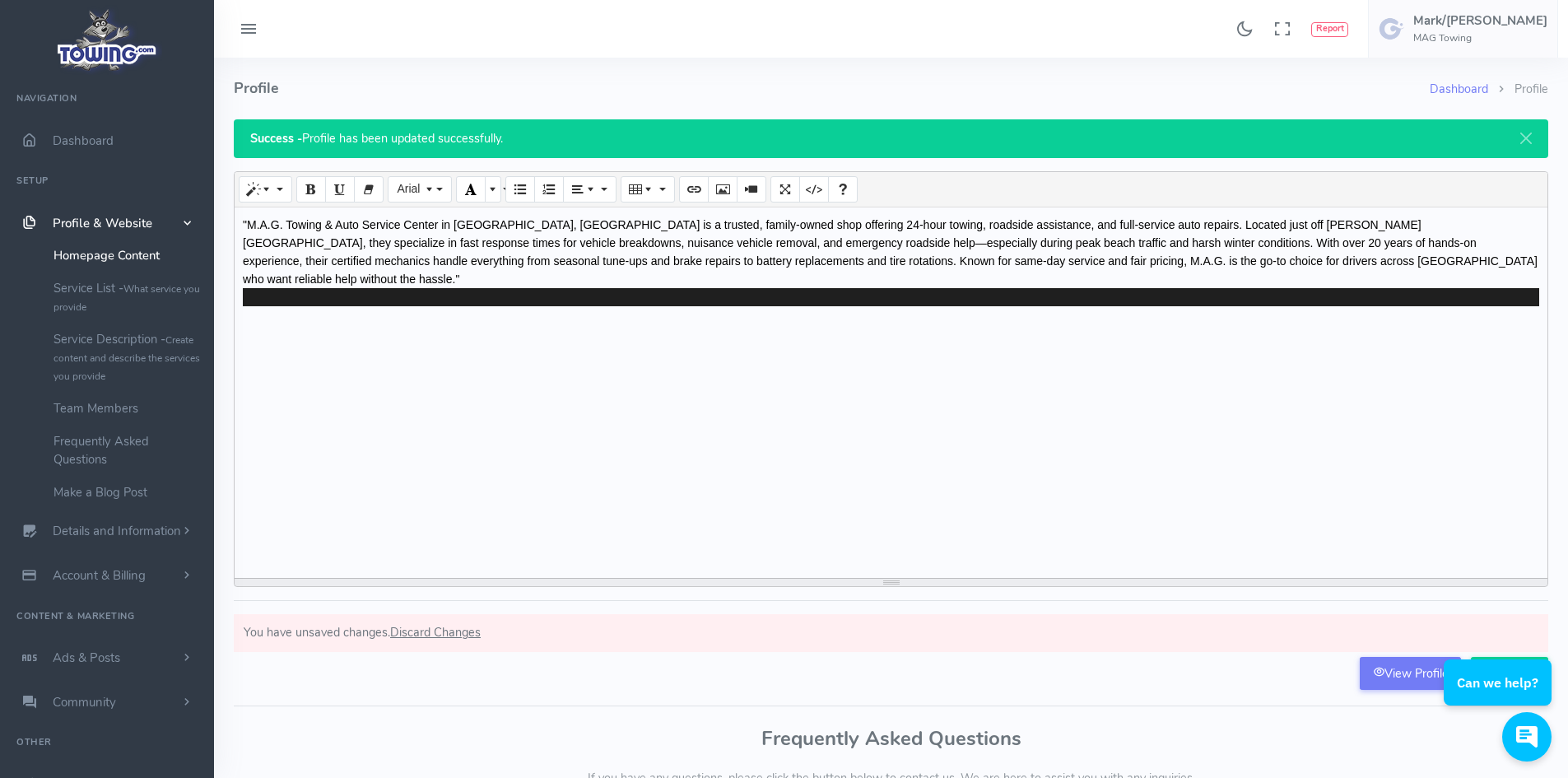
click at [363, 288] on div at bounding box center [890, 297] width 1297 height 18
click at [1325, 293] on div ""M.A.G. Towing & Auto Service Center in Frankford, DE is a trusted, family-owne…" at bounding box center [890, 392] width 1313 height 371
click at [1322, 288] on div at bounding box center [890, 297] width 1297 height 18
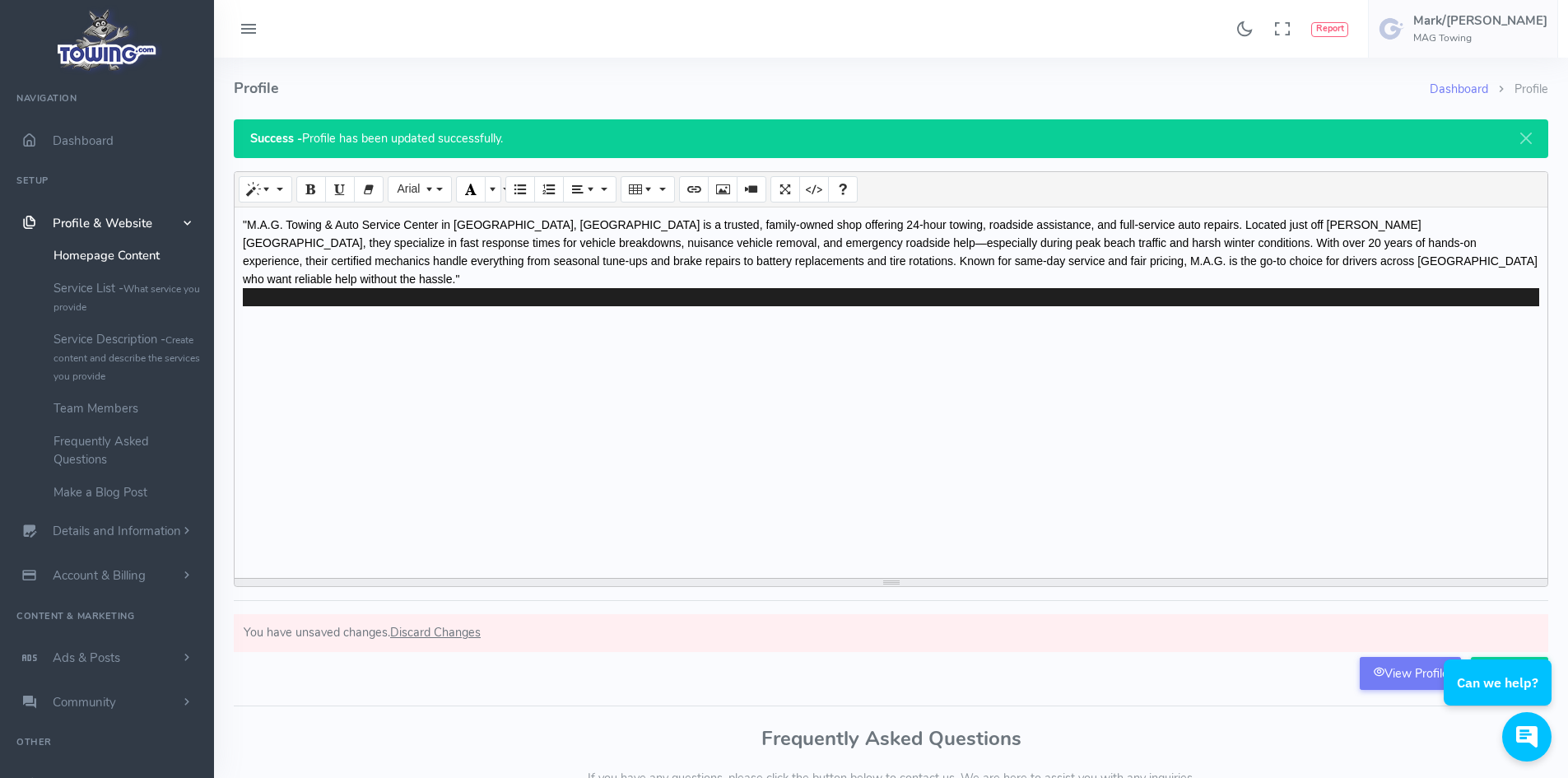
drag, startPoint x: 1155, startPoint y: 286, endPoint x: 1080, endPoint y: 286, distance: 75.0
click at [1129, 288] on div at bounding box center [890, 297] width 1297 height 18
drag, startPoint x: 1080, startPoint y: 286, endPoint x: 789, endPoint y: 283, distance: 291.0
click at [948, 288] on div at bounding box center [890, 297] width 1297 height 18
click at [478, 261] on div ""M.A.G. Towing & Auto Service Center in Frankford, DE is a trusted, family-owne…" at bounding box center [890, 251] width 1297 height 73
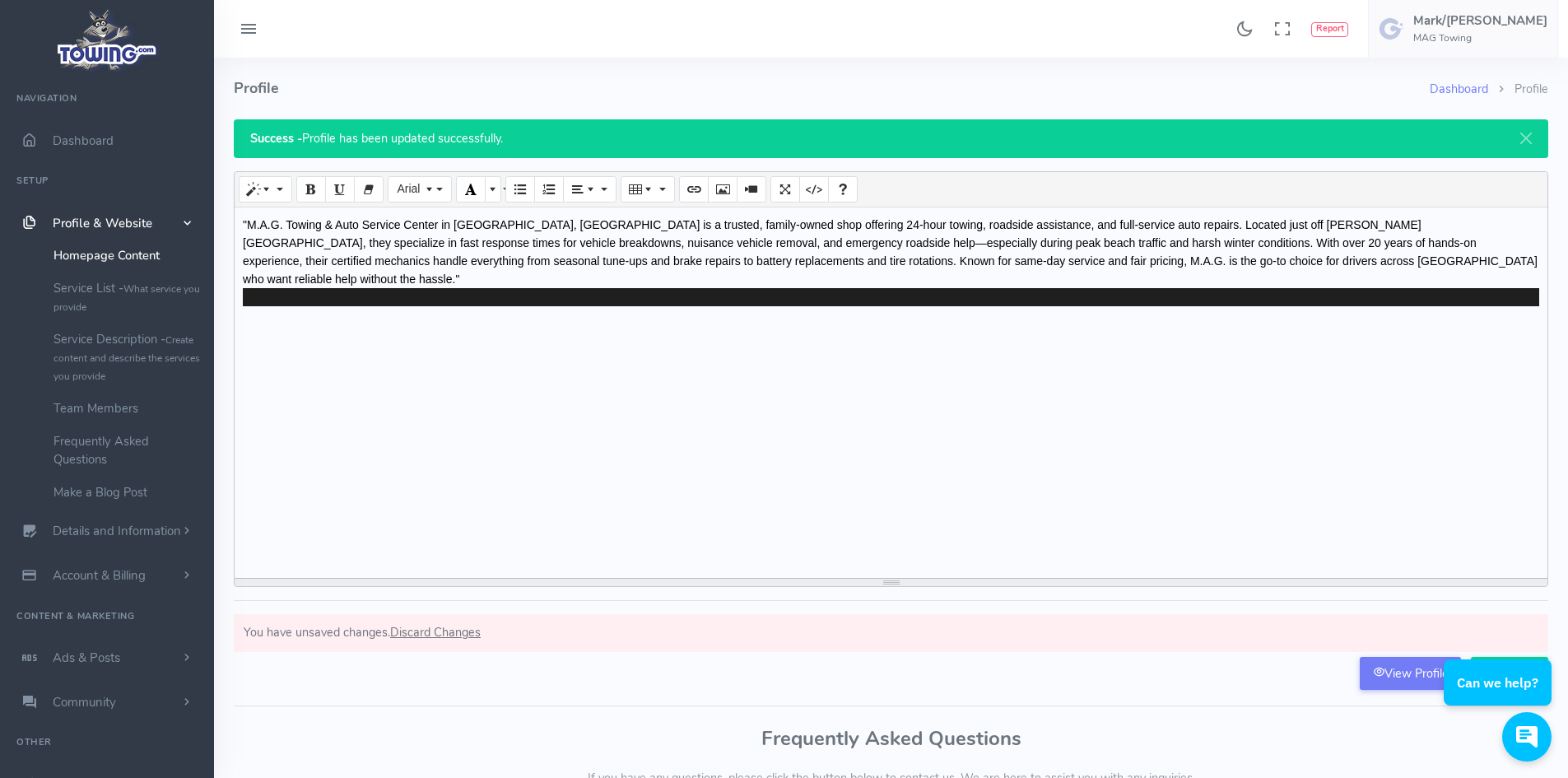
click at [476, 260] on div ""M.A.G. Towing & Auto Service Center in Frankford, DE is a trusted, family-owne…" at bounding box center [890, 251] width 1297 height 73
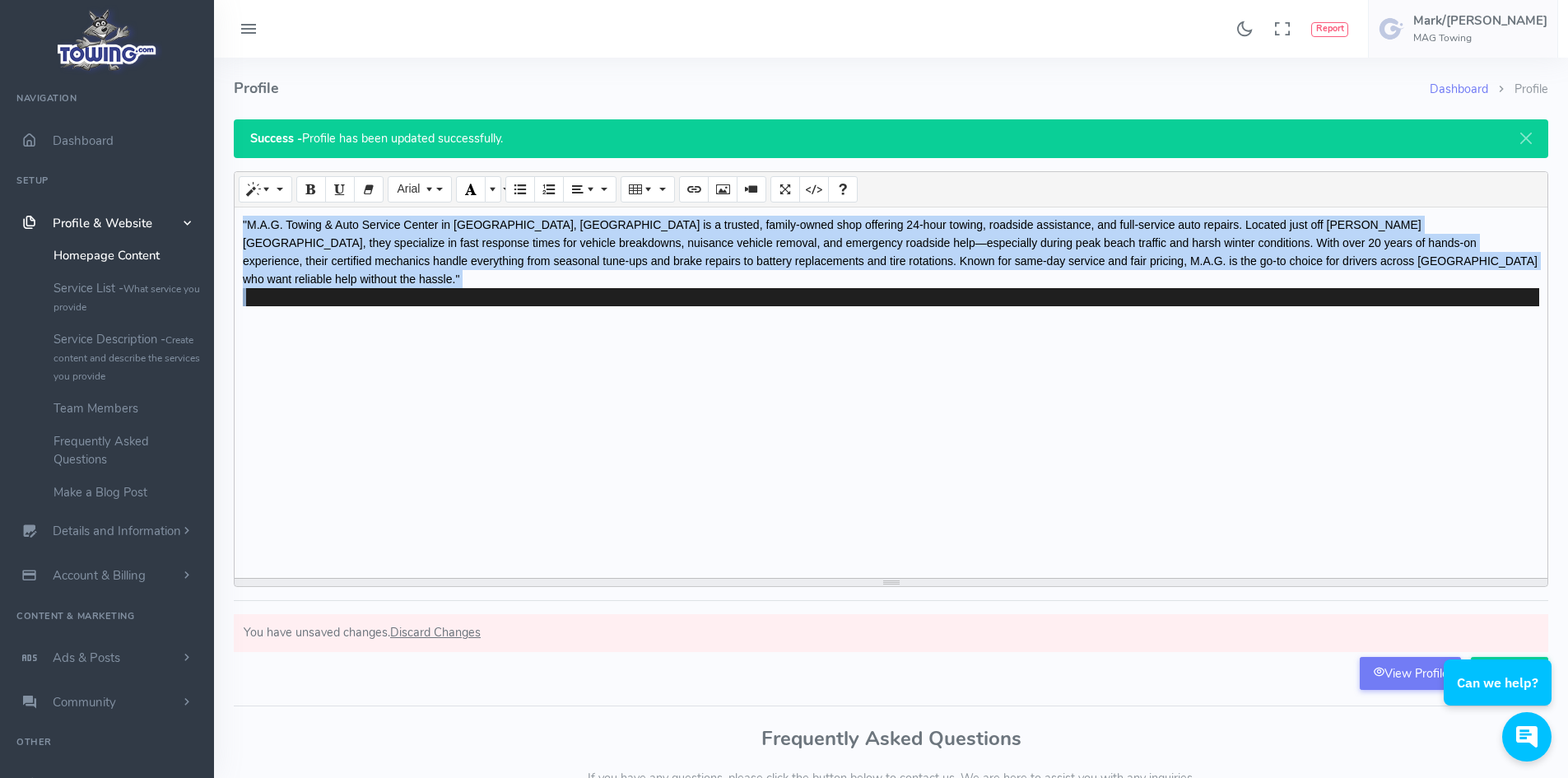
click at [476, 260] on div ""M.A.G. Towing & Auto Service Center in Frankford, DE is a trusted, family-owne…" at bounding box center [890, 251] width 1297 height 73
click at [496, 343] on div ""M.A.G. Towing & Auto Service Center in Frankford, DE is a trusted, family-owne…" at bounding box center [890, 392] width 1313 height 371
click at [472, 267] on div ""M.A.G. Towing & Auto Service Center in Frankford, DE is a trusted, family-owne…" at bounding box center [890, 251] width 1297 height 73
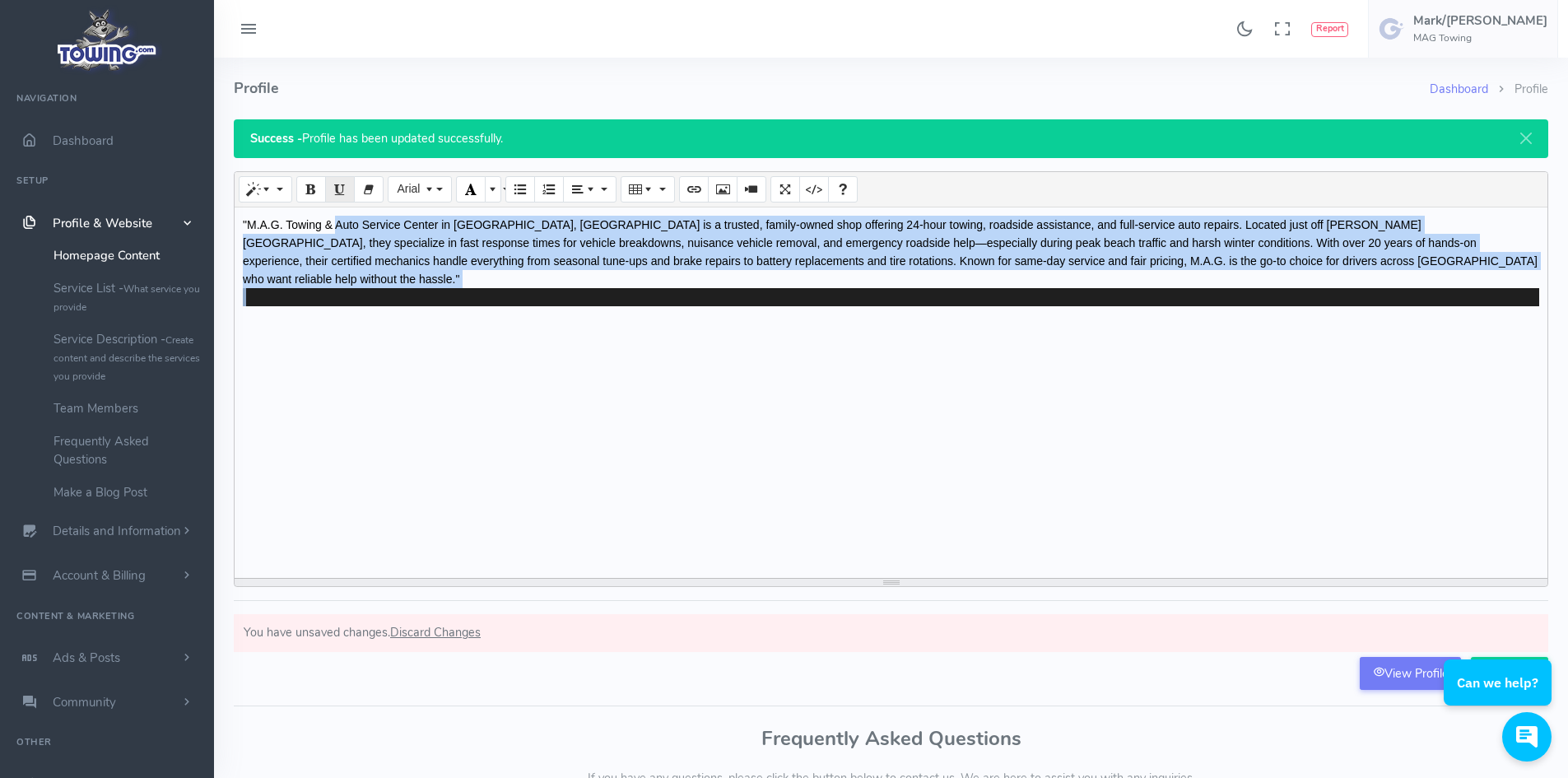
drag, startPoint x: 564, startPoint y: 382, endPoint x: 334, endPoint y: 196, distance: 295.8
click at [336, 199] on div "Normal Quote Code Header 1 Header 2 Header 3 Header 4 Header 5 Header 6 Arial A…" at bounding box center [890, 379] width 1315 height 415
click at [334, 196] on button "Underline (CTRL+U)" at bounding box center [340, 189] width 30 height 27
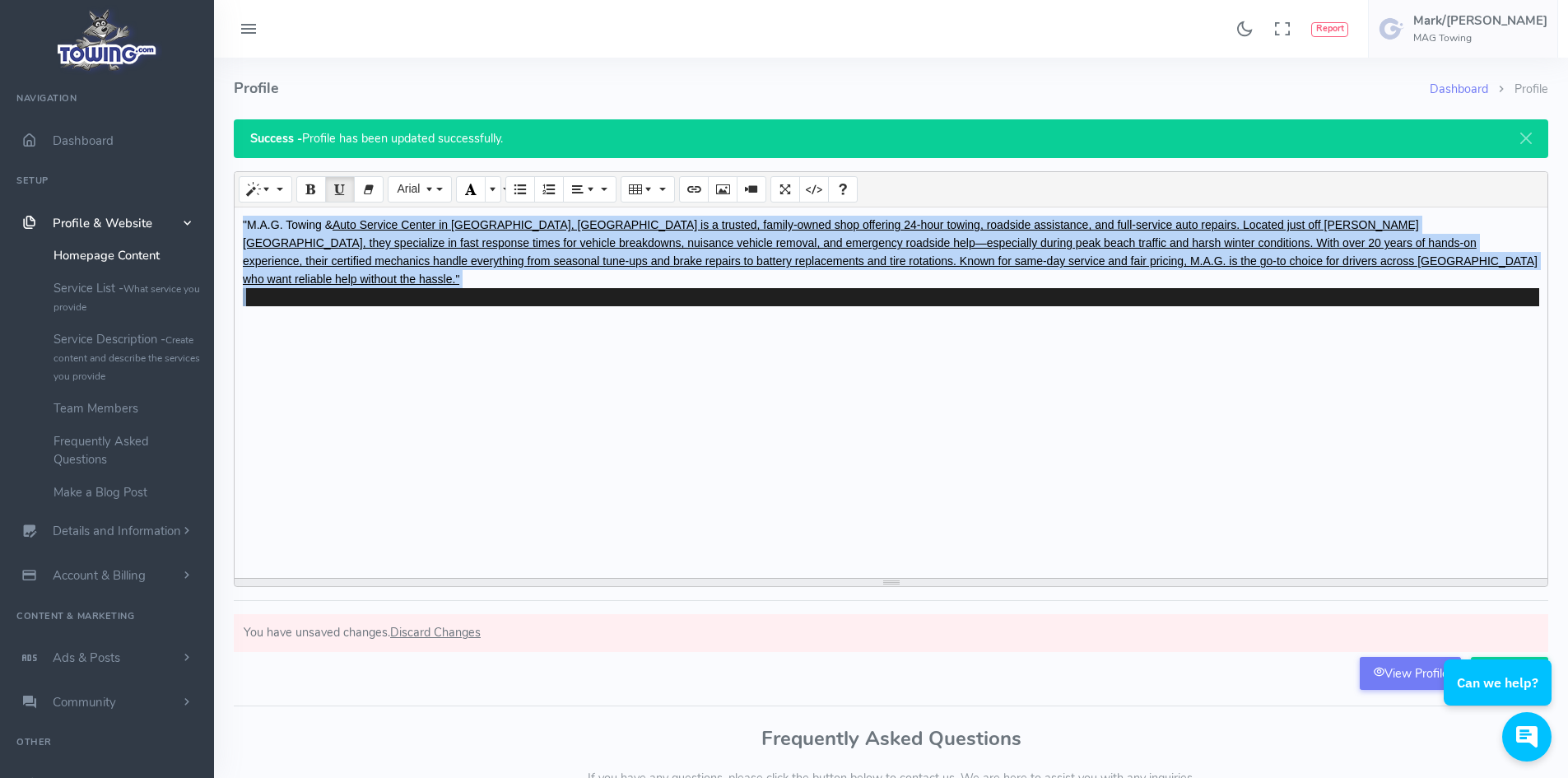
click at [317, 246] on u "Auto Service Center in Frankford, DE is a trusted, family-owned shop offering 2…" at bounding box center [889, 252] width 1295 height 68
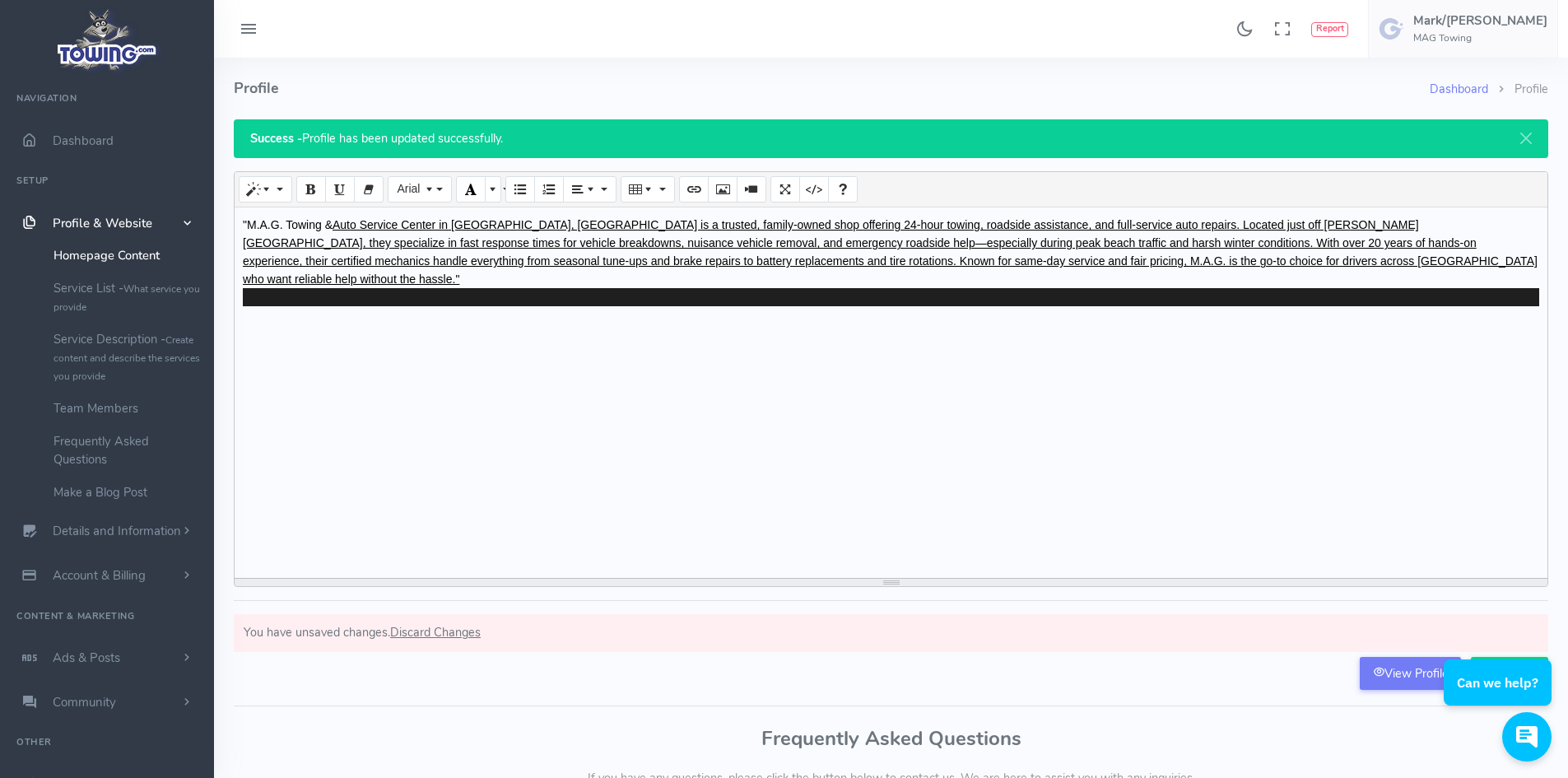
click at [500, 340] on div ""M.A.G. Towing & Auto Service Center in Frankford, DE is a trusted, family-owne…" at bounding box center [890, 392] width 1313 height 371
drag, startPoint x: 771, startPoint y: 358, endPoint x: 548, endPoint y: 257, distance: 244.8
click at [630, 295] on div ""M.A.G. Towing & Auto Service Center in Frankford, DE is a trusted, family-owne…" at bounding box center [890, 392] width 1313 height 371
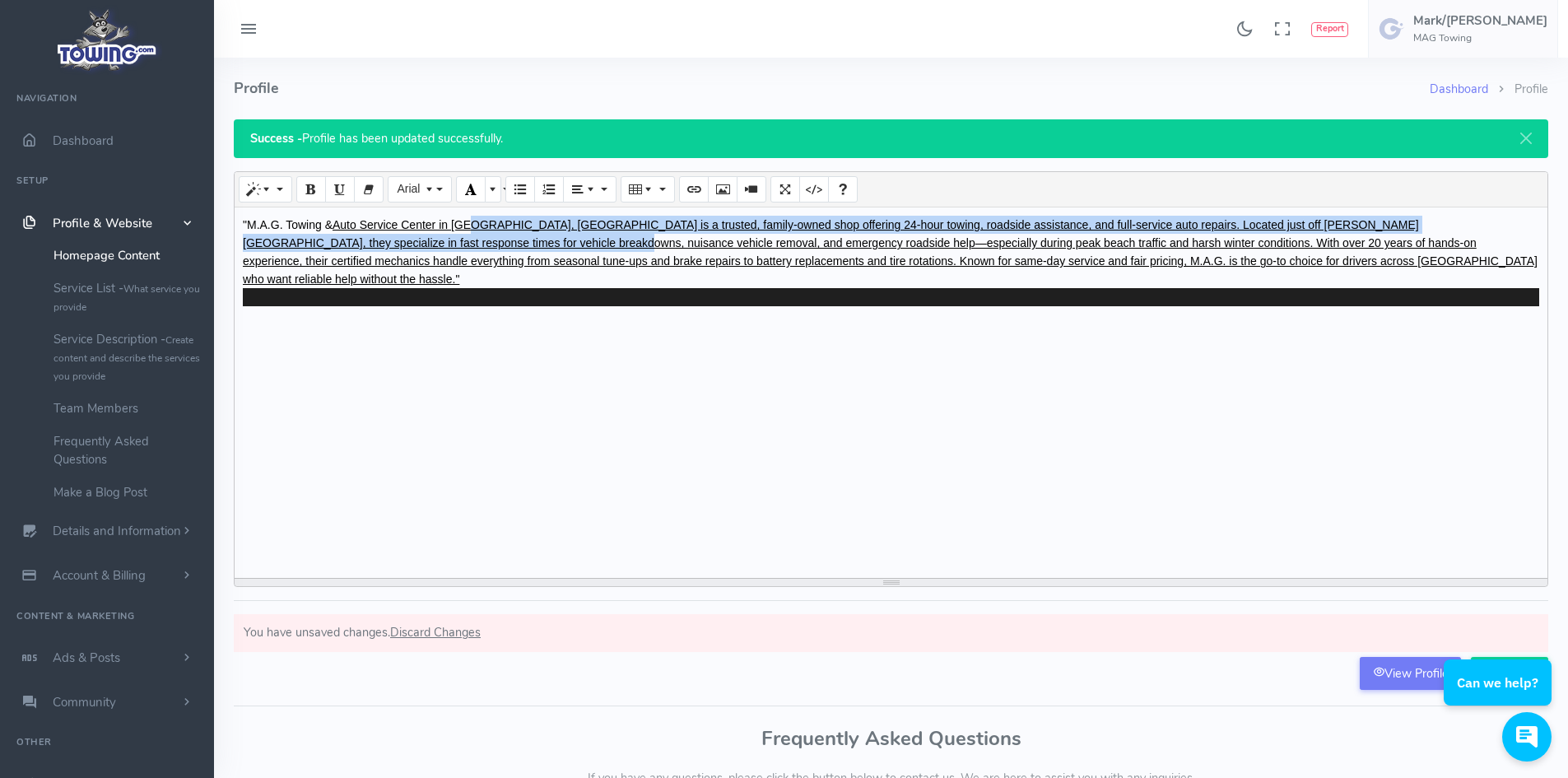
click at [424, 225] on u "Auto Service Center in Frankford, DE is a trusted, family-owned shop offering 2…" at bounding box center [889, 252] width 1295 height 68
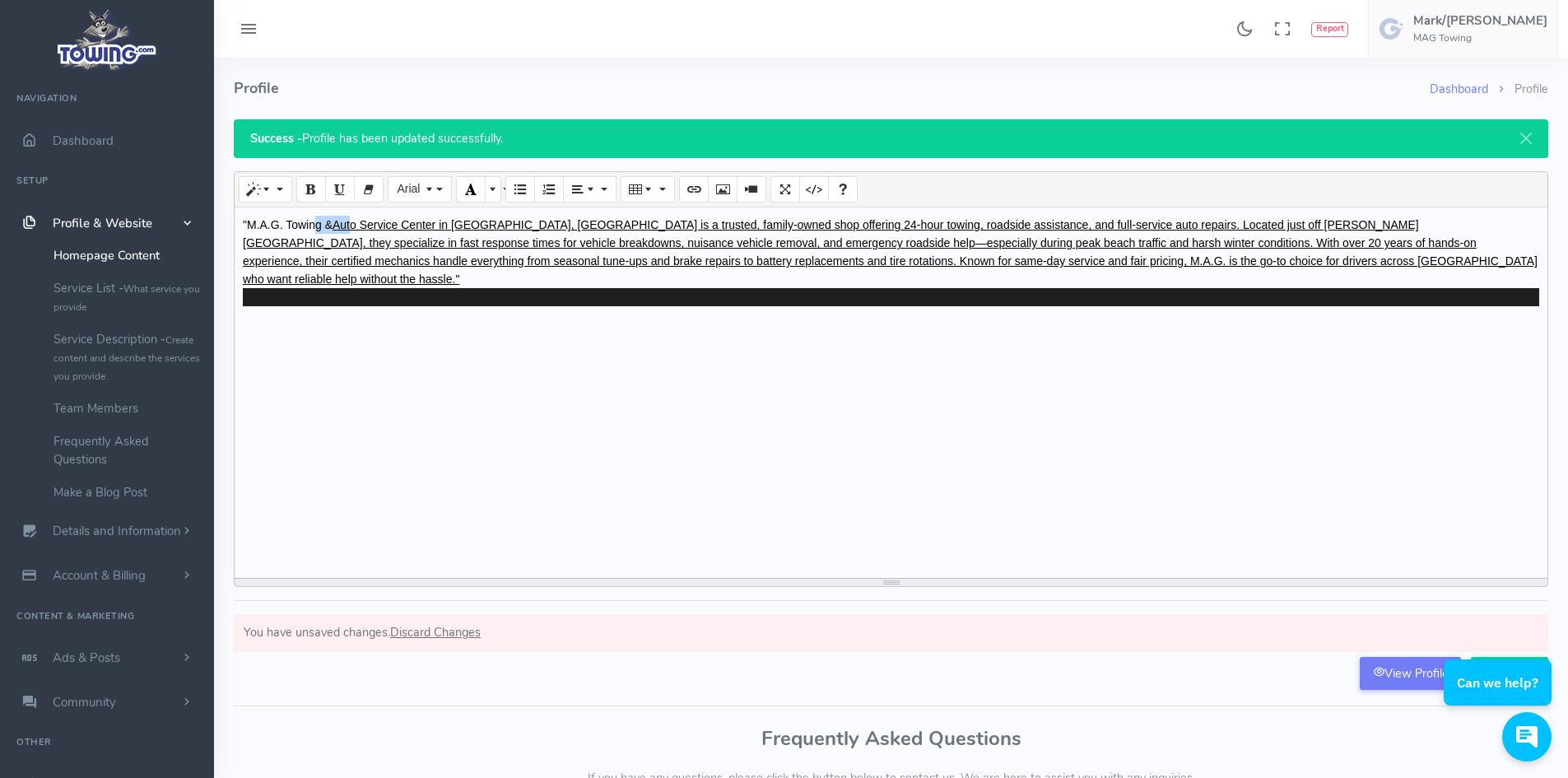
click at [314, 214] on div ""M.A.G. Towing & Auto Service Center in Frankford, DE is a trusted, family-owne…" at bounding box center [890, 392] width 1313 height 371
click at [294, 222] on div ""M.A.G. Towing & Auto Service Center in Frankford, DE is a trusted, family-owne…" at bounding box center [890, 251] width 1297 height 73
click at [294, 224] on div ""M.A.G. Towing & Auto Service Center in Frankford, DE is a trusted, family-owne…" at bounding box center [890, 251] width 1297 height 73
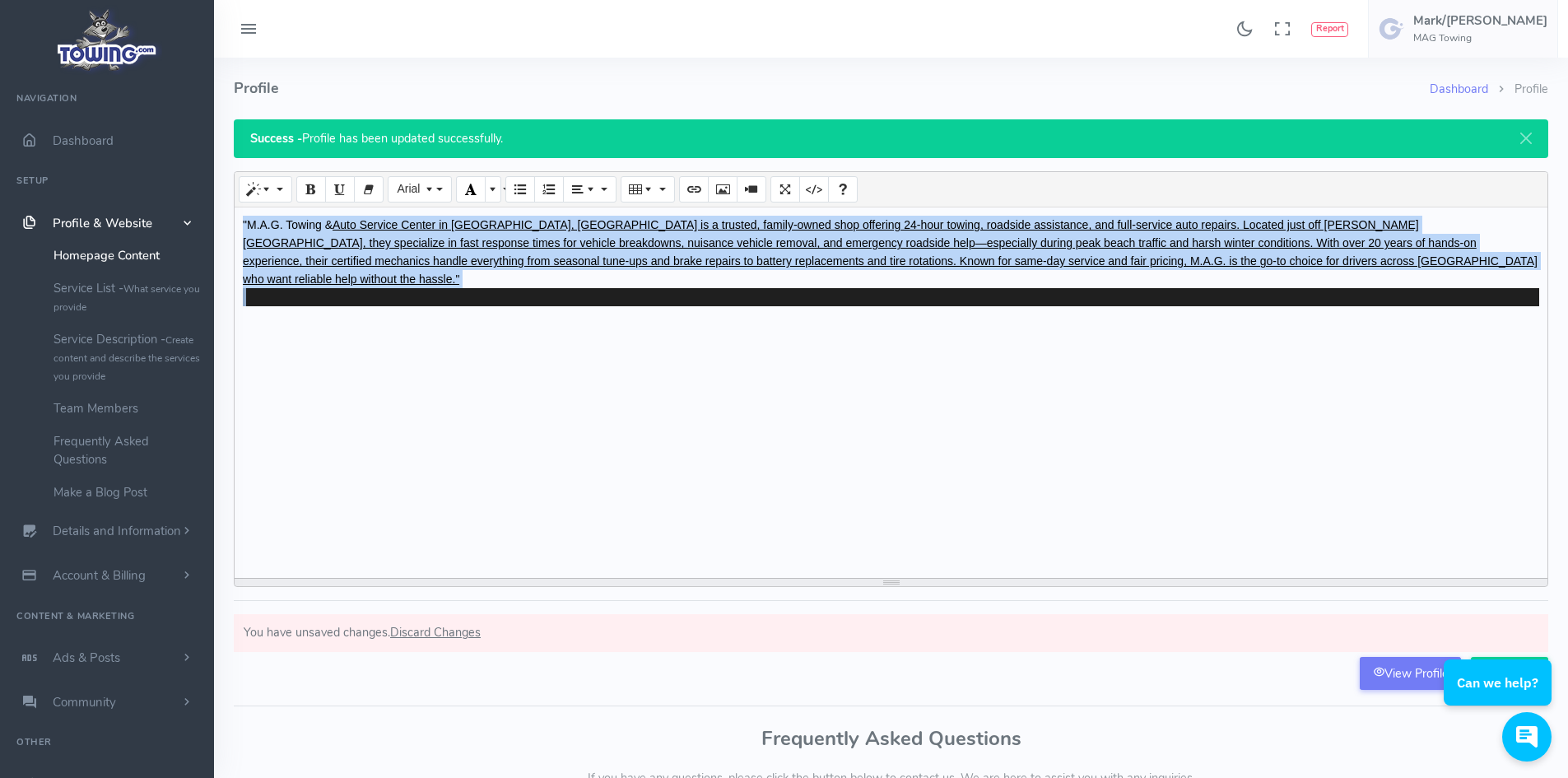
click at [294, 224] on div ""M.A.G. Towing & Auto Service Center in Frankford, DE is a trusted, family-owne…" at bounding box center [890, 251] width 1297 height 73
click at [338, 191] on icon "Underline (CTRL+U)" at bounding box center [340, 188] width 12 height 13
click at [338, 195] on icon "Underline (CTRL+U)" at bounding box center [340, 188] width 12 height 13
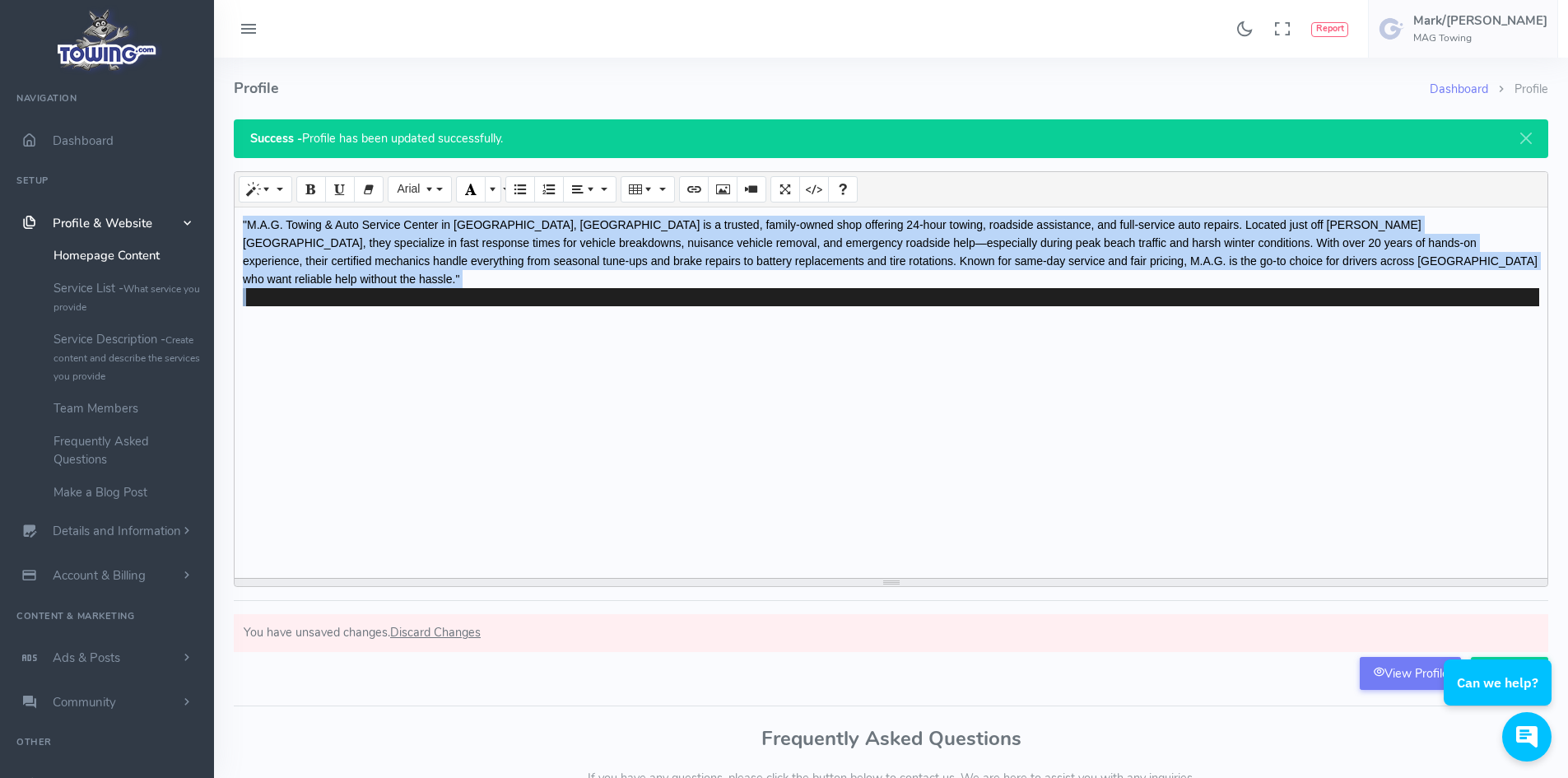
click at [497, 288] on div at bounding box center [890, 297] width 1297 height 18
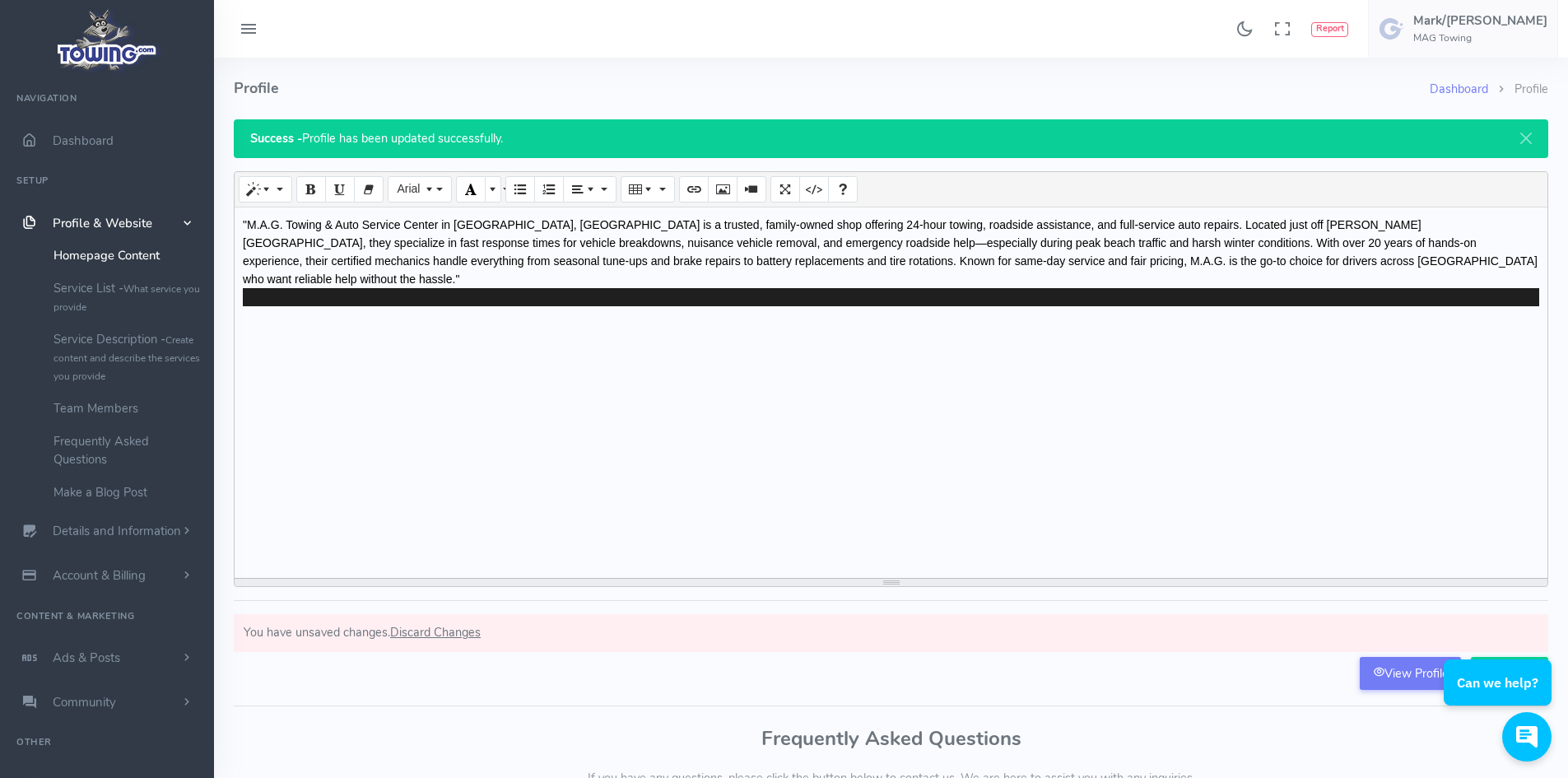
click at [497, 288] on div at bounding box center [890, 297] width 1297 height 18
click at [1086, 684] on form ""M.A.G. Towing & Auto Service Center in Frankford, DE is a trusted, family-owne…" at bounding box center [890, 431] width 1315 height 521
drag, startPoint x: 1539, startPoint y: 640, endPoint x: 2969, endPoint y: 1262, distance: 1559.4
click at [1539, 640] on icon "button" at bounding box center [1538, 644] width 10 height 10
click at [1521, 670] on input "Save This" at bounding box center [1509, 672] width 78 height 31
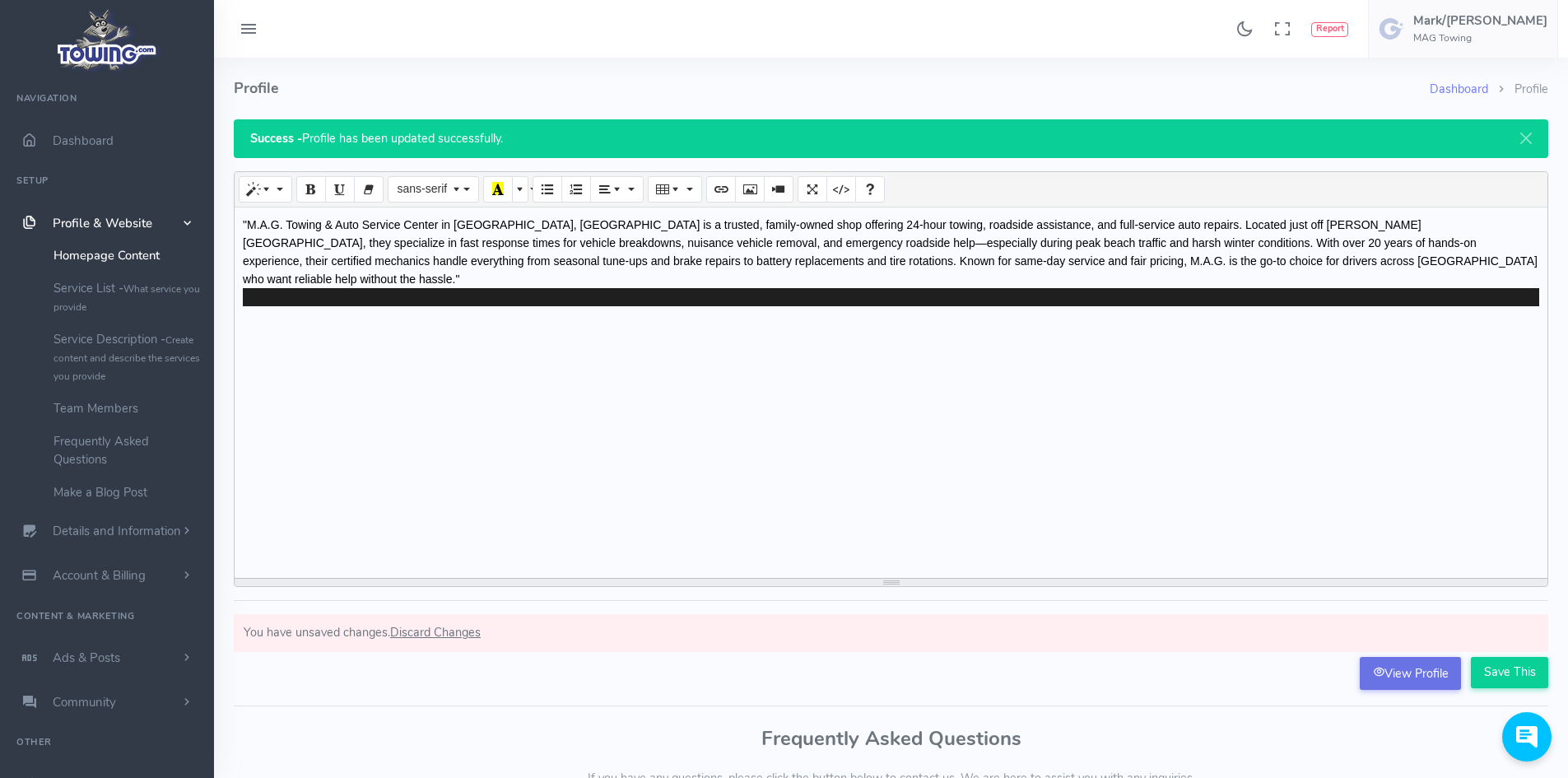
click at [1420, 665] on link "View Profile" at bounding box center [1411, 673] width 101 height 33
click at [86, 219] on span "Profile & Website" at bounding box center [102, 223] width 99 height 17
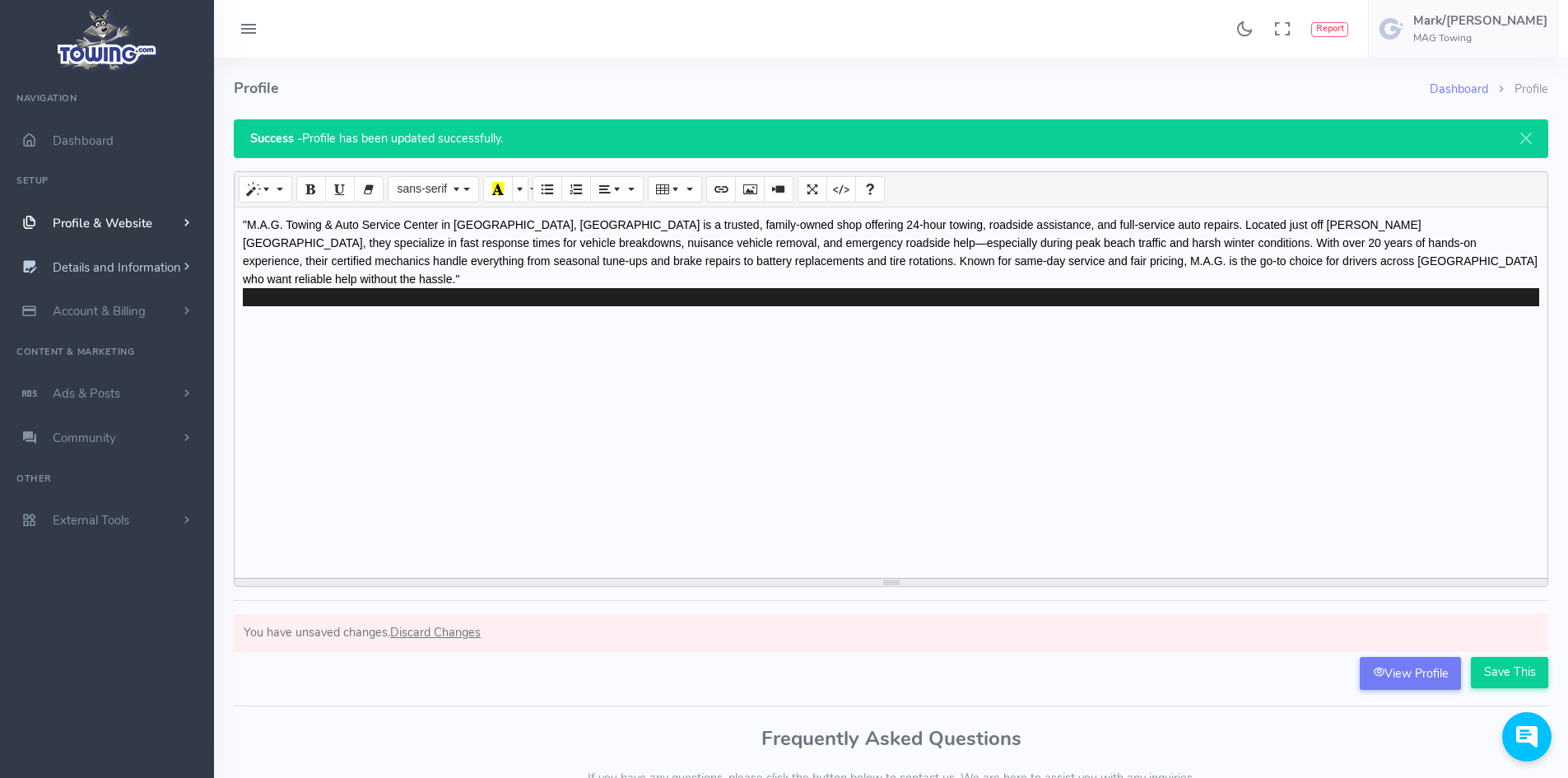
click at [110, 260] on span "Details and Information" at bounding box center [116, 267] width 128 height 17
click at [89, 307] on link "Logo & Banner" at bounding box center [127, 299] width 173 height 33
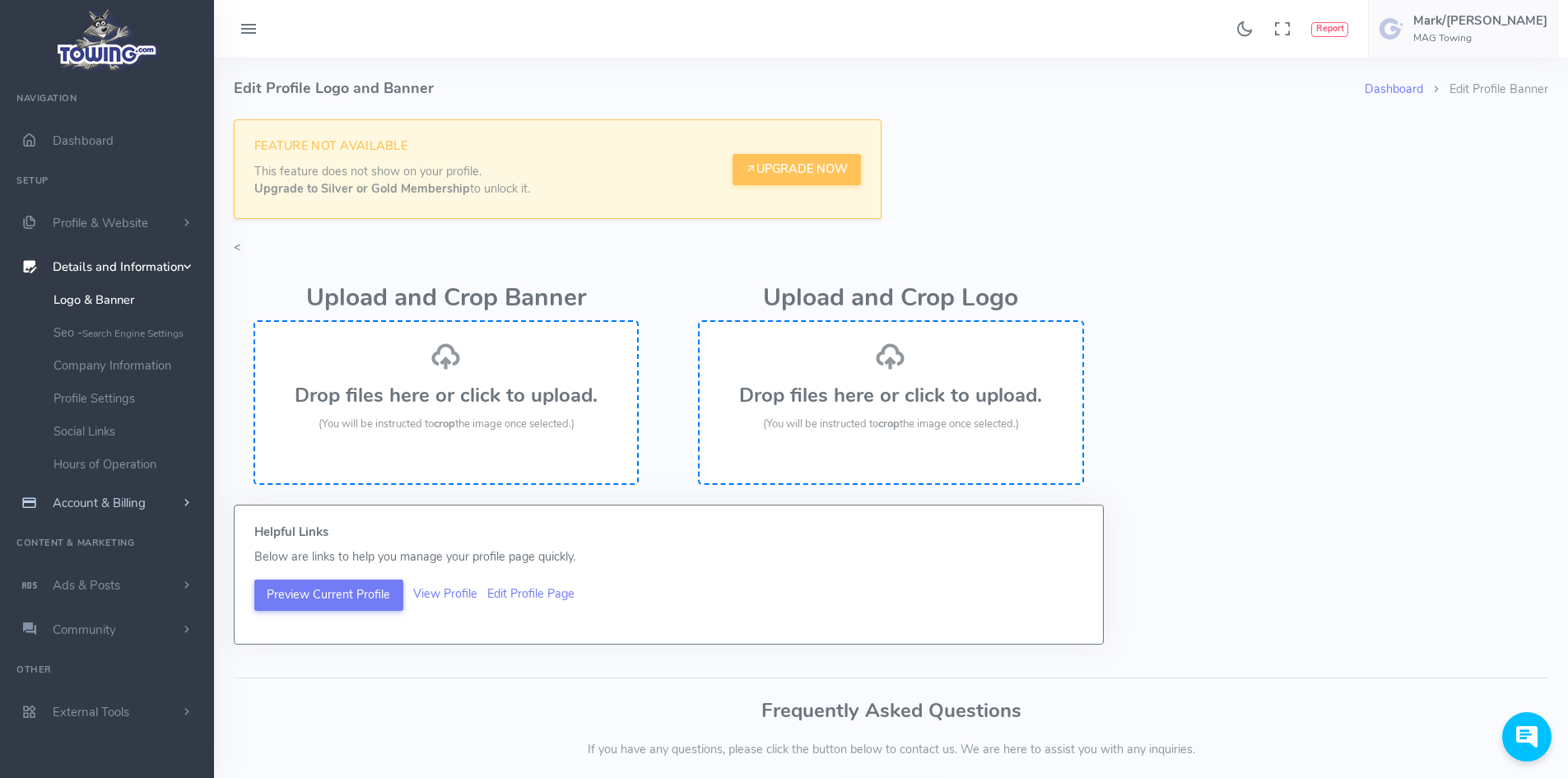
click at [106, 510] on span "Account & Billing" at bounding box center [99, 503] width 93 height 17
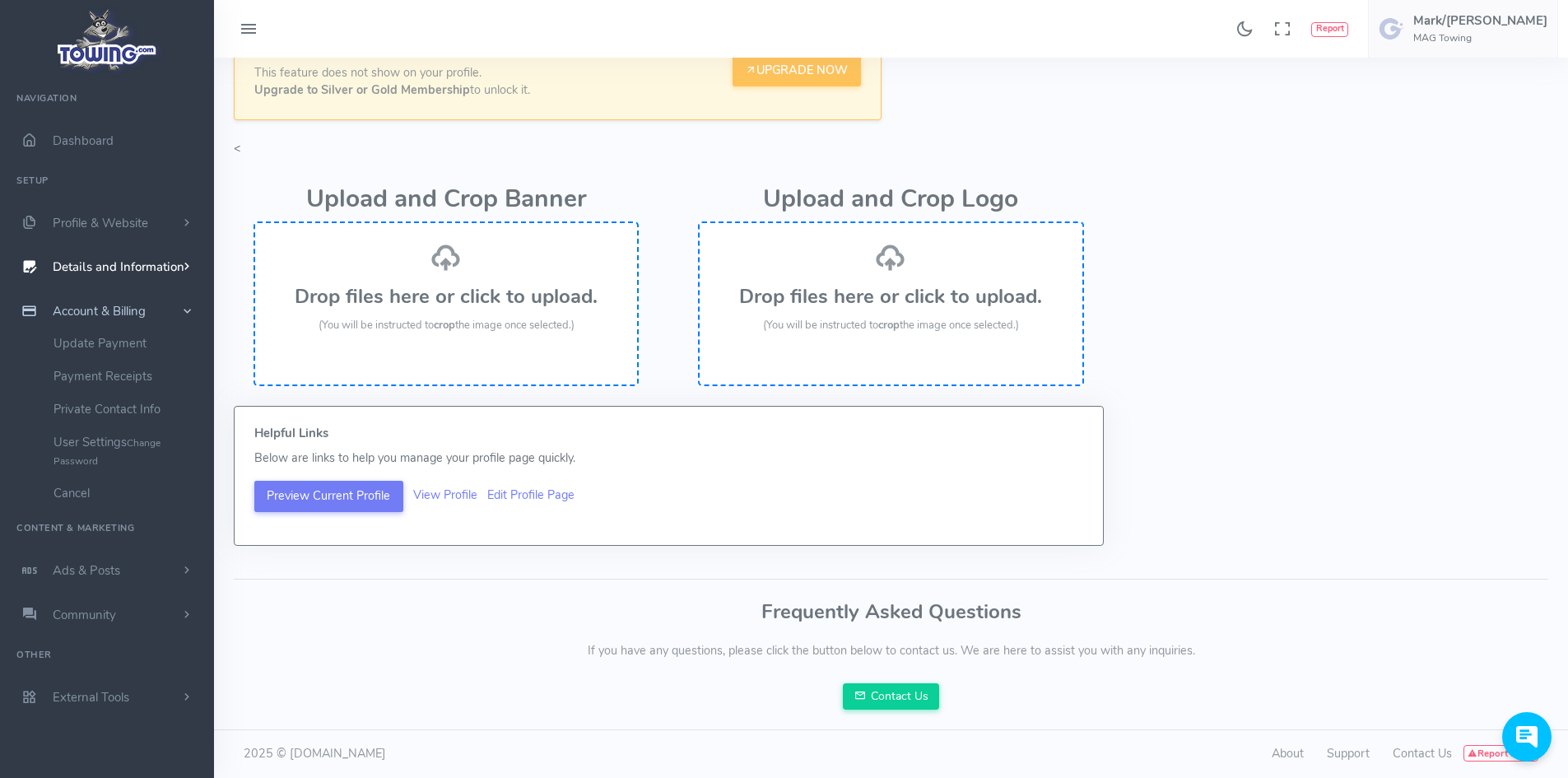
scroll to position [99, 0]
click at [1496, 22] on h5 "Mark/[PERSON_NAME]" at bounding box center [1480, 20] width 134 height 13
click at [1387, 153] on span "Logout" at bounding box center [1368, 157] width 37 height 17
